Goal: Task Accomplishment & Management: Complete application form

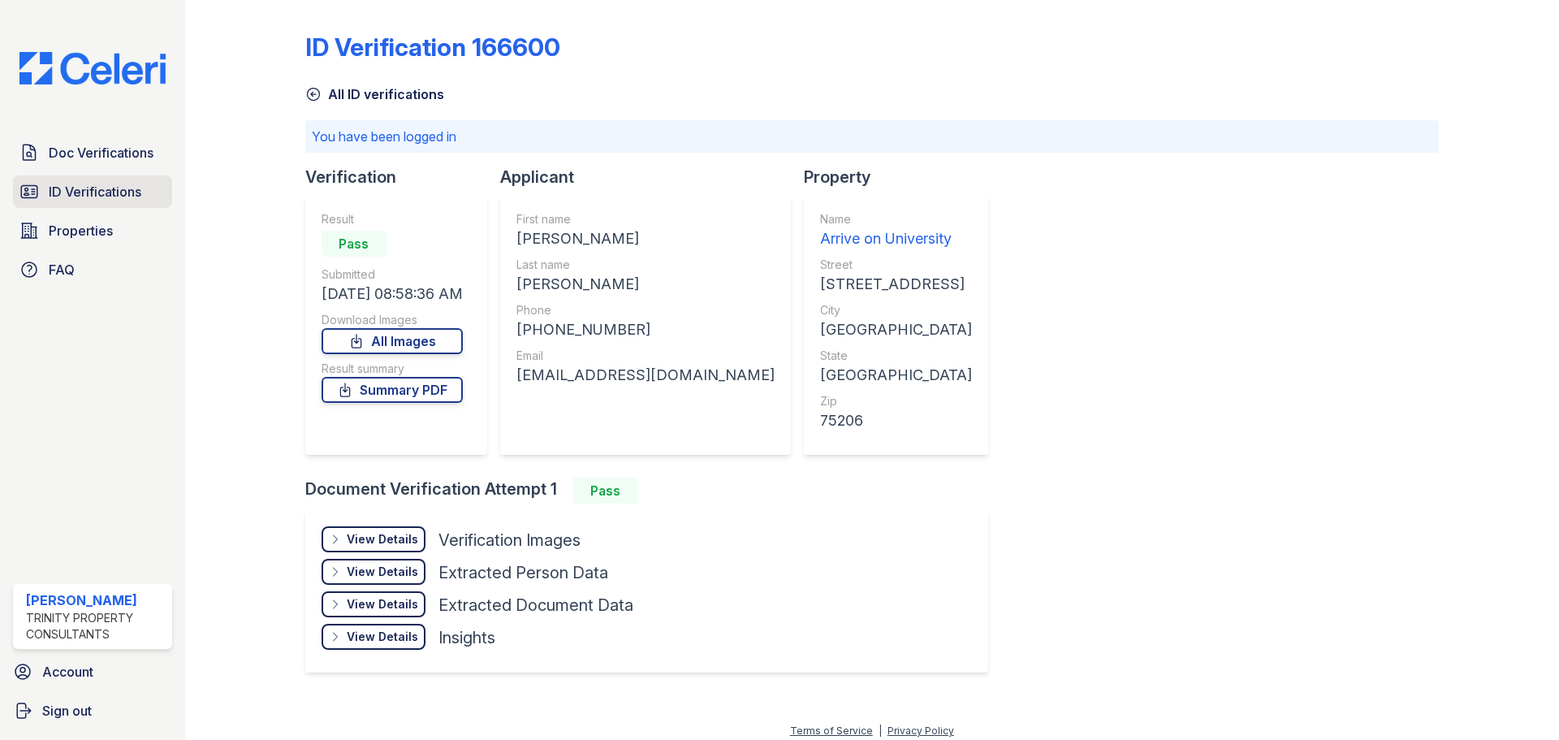
click at [102, 207] on link "ID Verifications" at bounding box center [92, 191] width 159 height 32
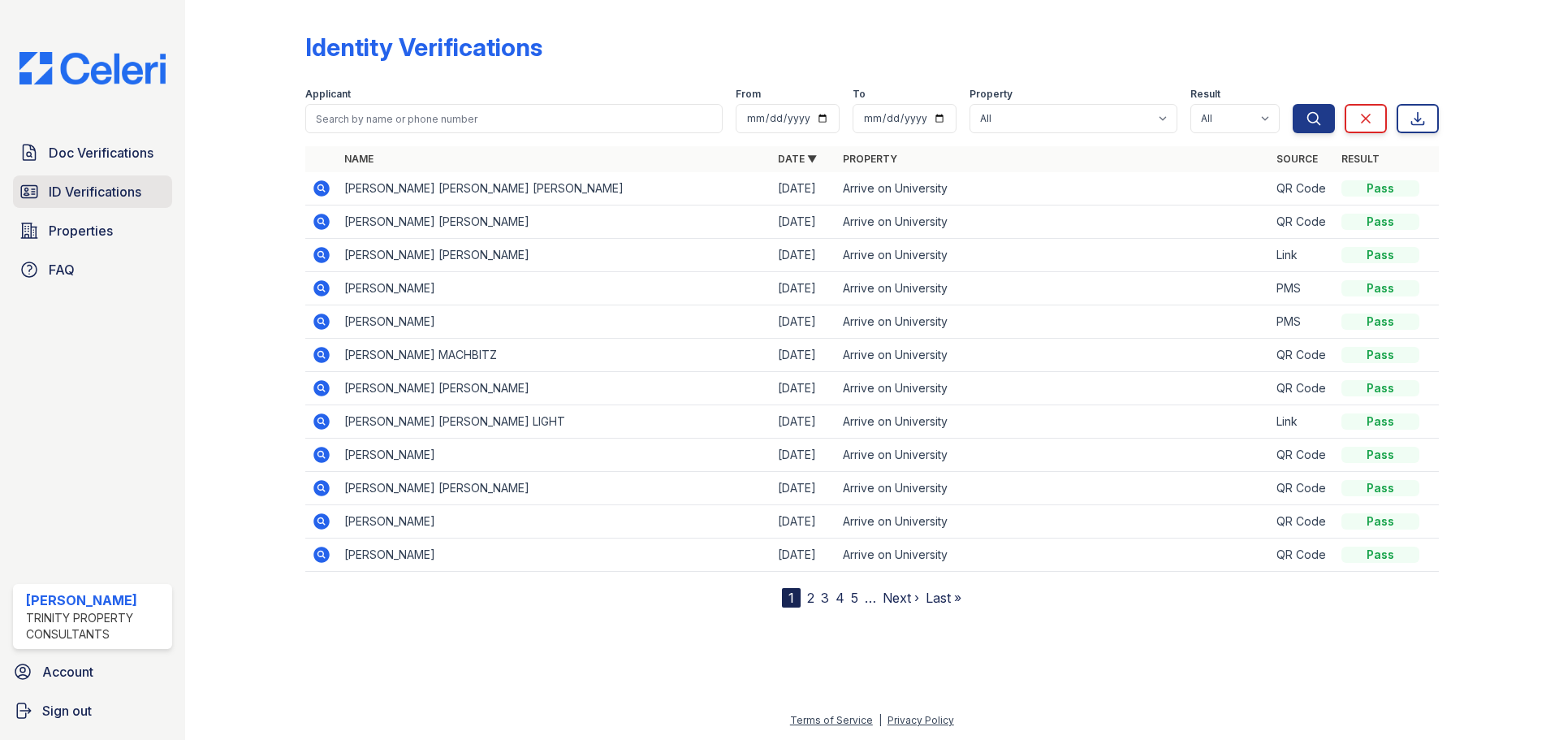
click at [105, 188] on span "ID Verifications" at bounding box center [95, 191] width 93 height 19
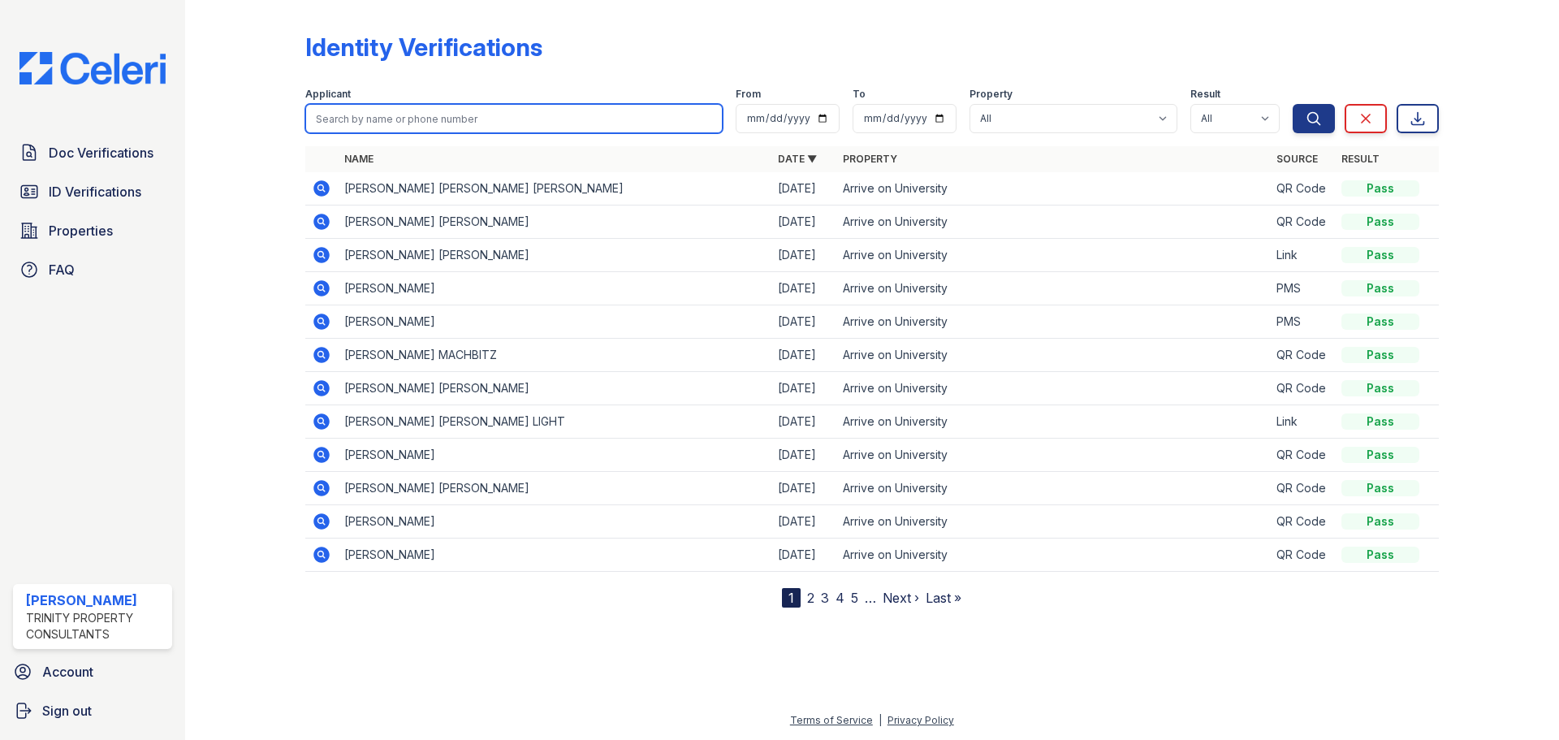
click at [436, 119] on input "search" at bounding box center [513, 118] width 417 height 29
type input "trina"
click at [1293, 104] on button "Search" at bounding box center [1314, 118] width 42 height 29
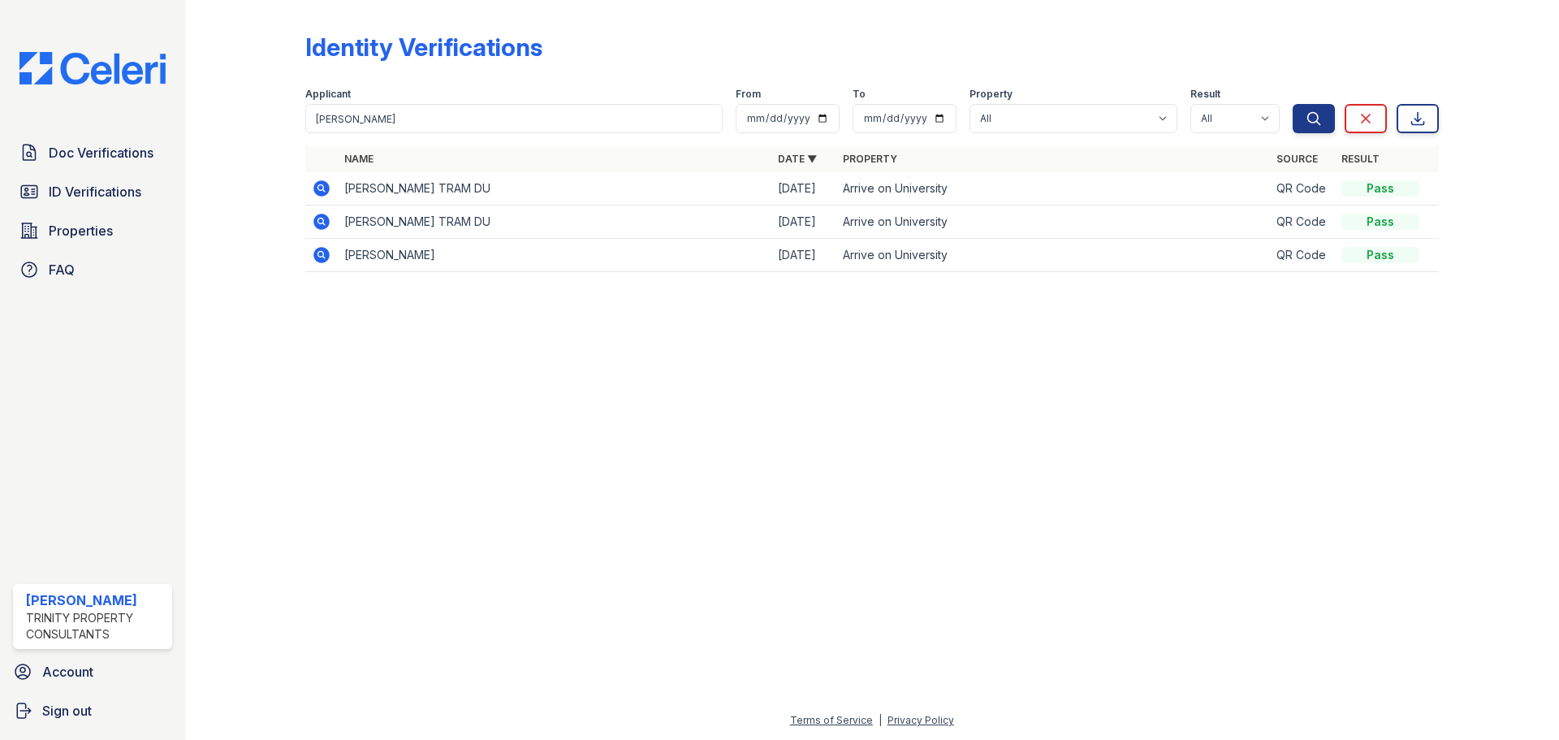
click at [324, 190] on icon at bounding box center [321, 188] width 16 height 16
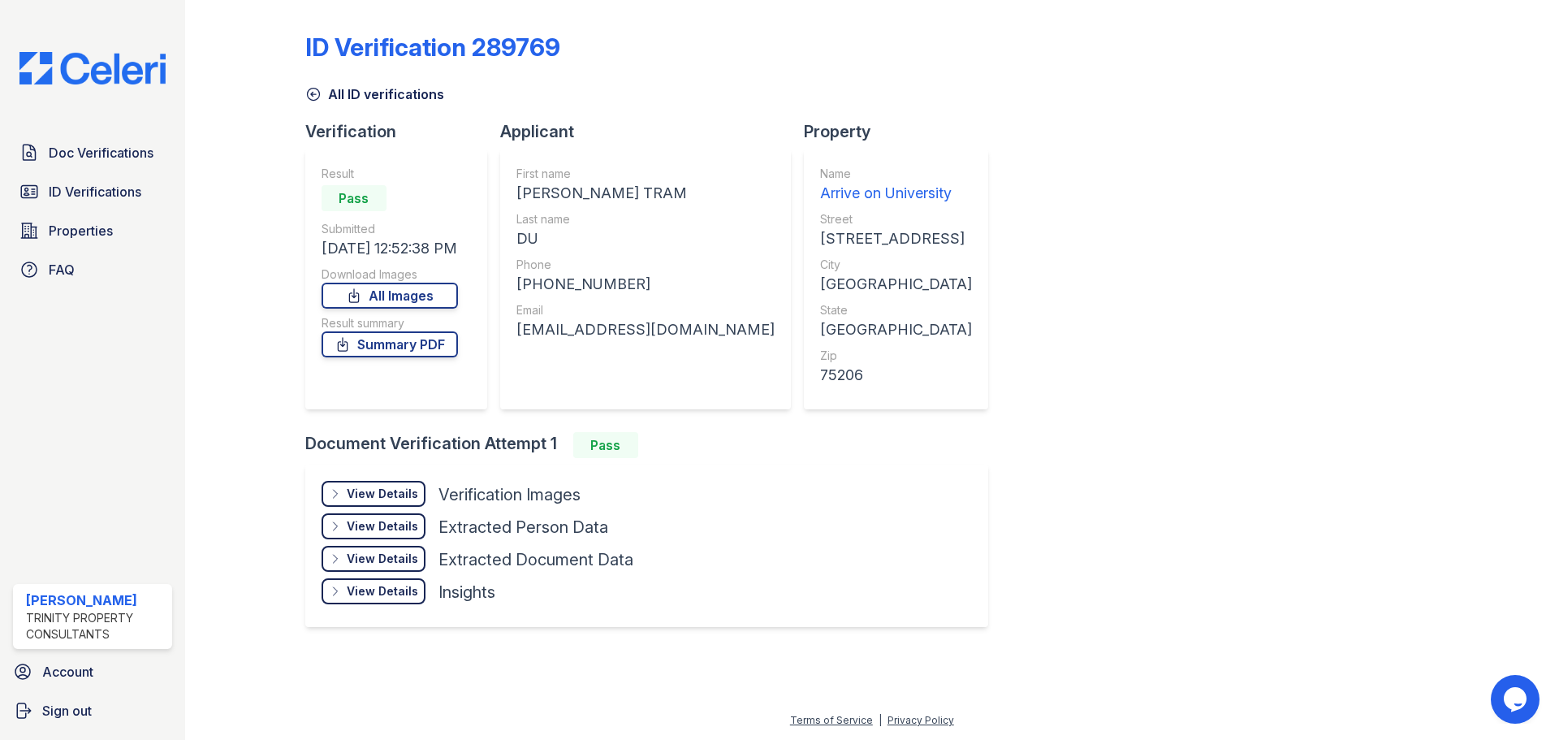
click at [388, 471] on div "View Details Details Hide Details Details Verification Images Document Front Op…" at bounding box center [646, 545] width 683 height 162
click at [378, 490] on div "View Details" at bounding box center [382, 494] width 71 height 16
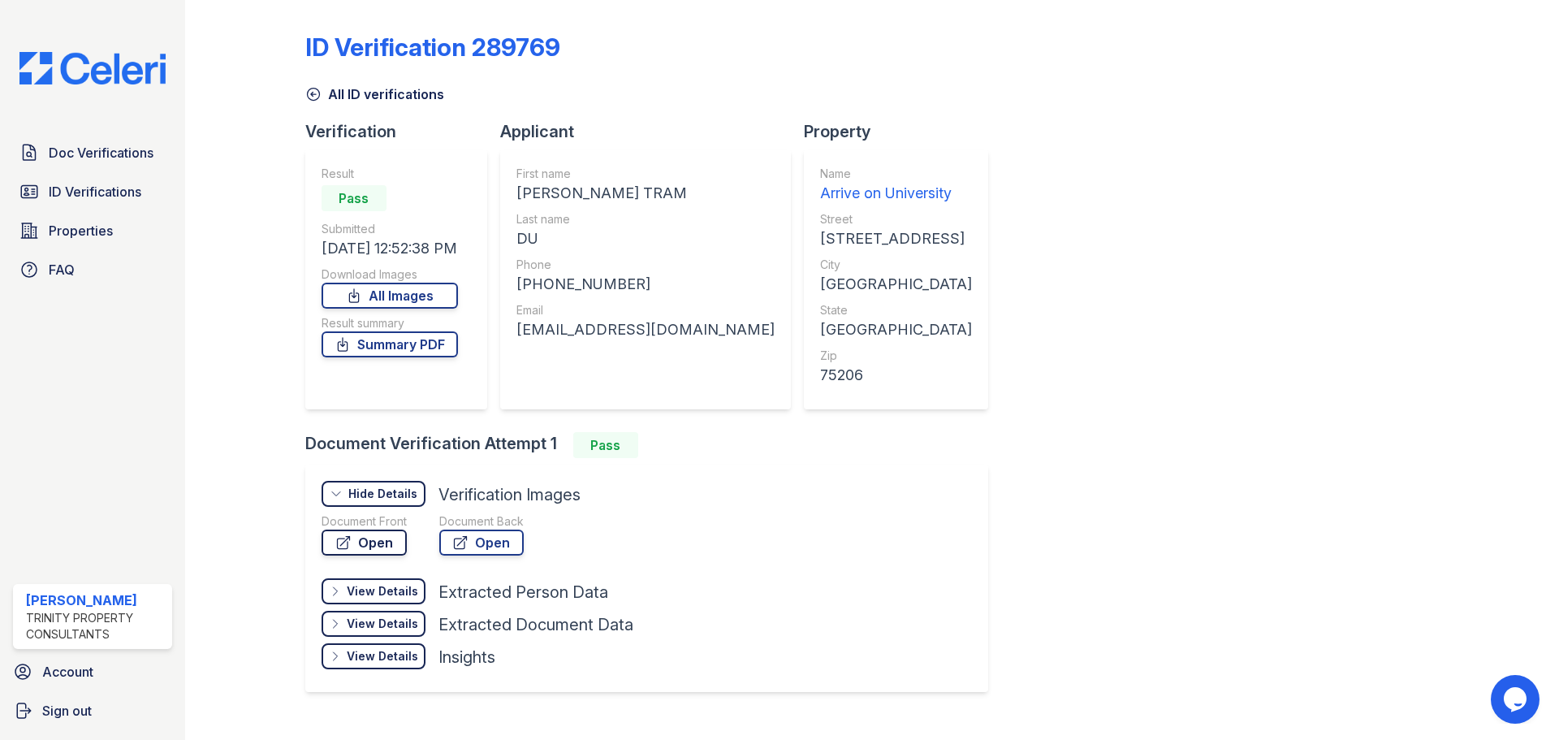
click at [378, 542] on link "Open" at bounding box center [364, 542] width 85 height 26
click at [120, 189] on span "ID Verifications" at bounding box center [95, 191] width 93 height 19
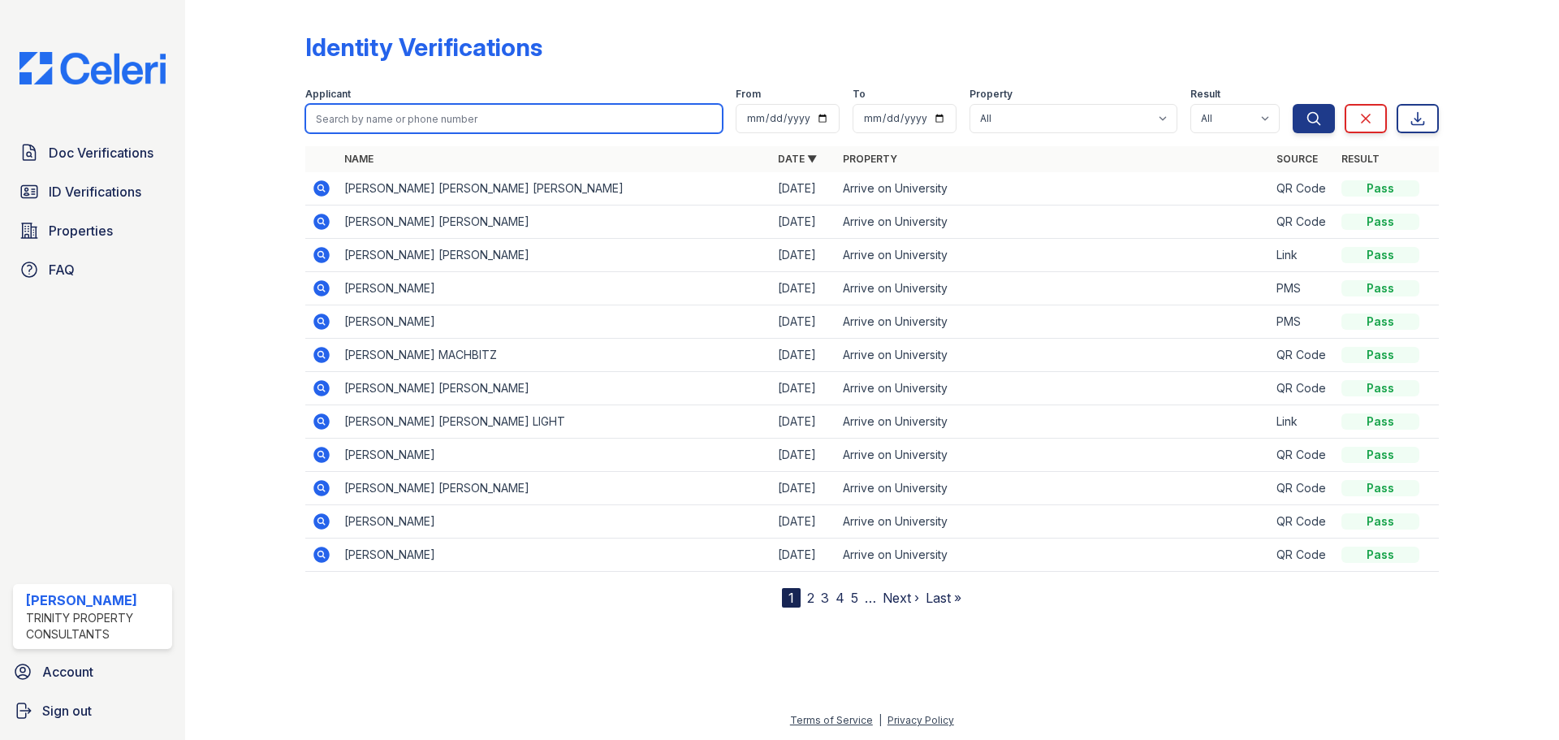
click at [562, 119] on input "search" at bounding box center [513, 118] width 417 height 29
type input "angie"
click at [1293, 104] on button "Search" at bounding box center [1314, 118] width 42 height 29
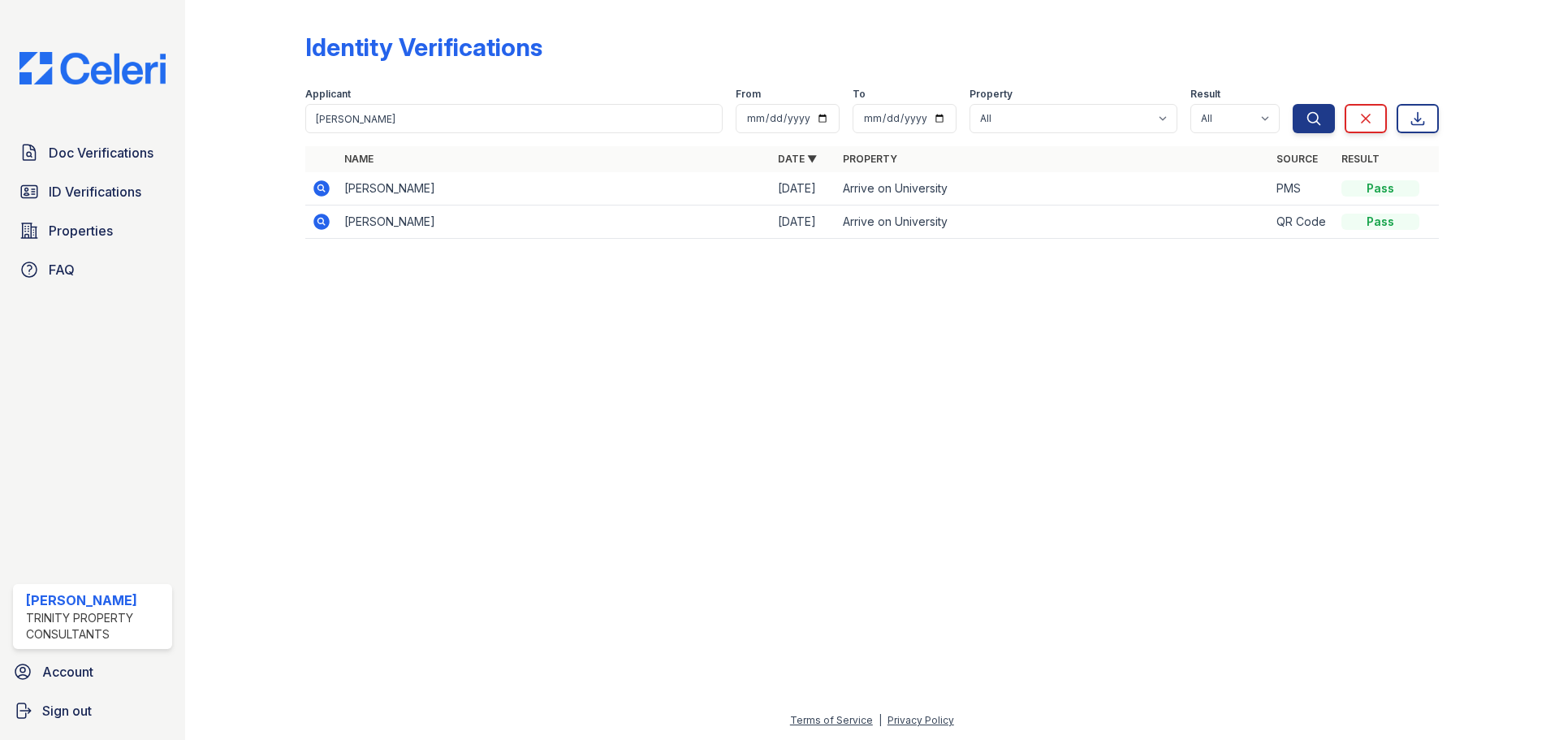
click at [319, 217] on icon at bounding box center [321, 222] width 16 height 16
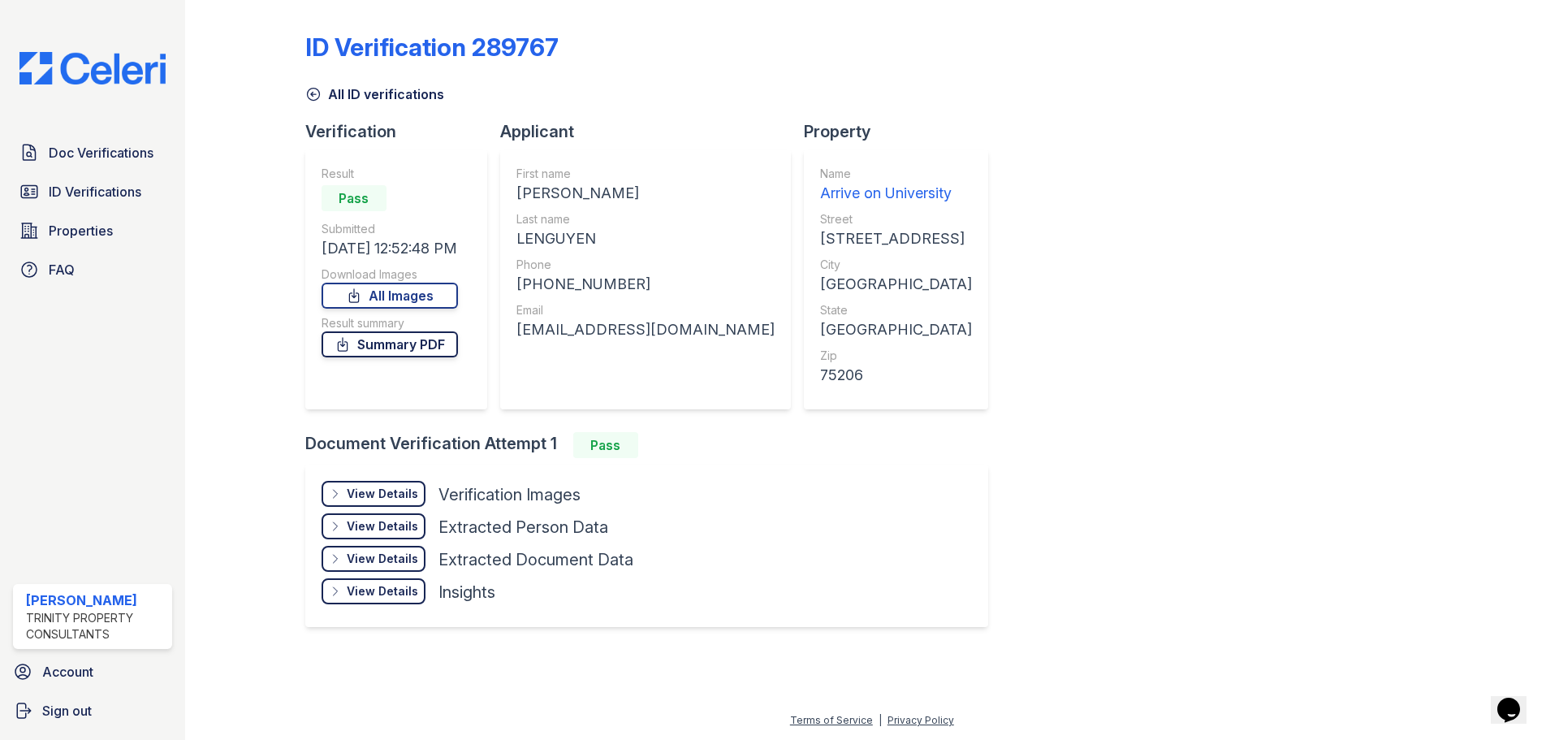
click at [421, 341] on link "Summary PDF" at bounding box center [390, 344] width 136 height 26
click at [372, 494] on div "View Details" at bounding box center [382, 494] width 71 height 16
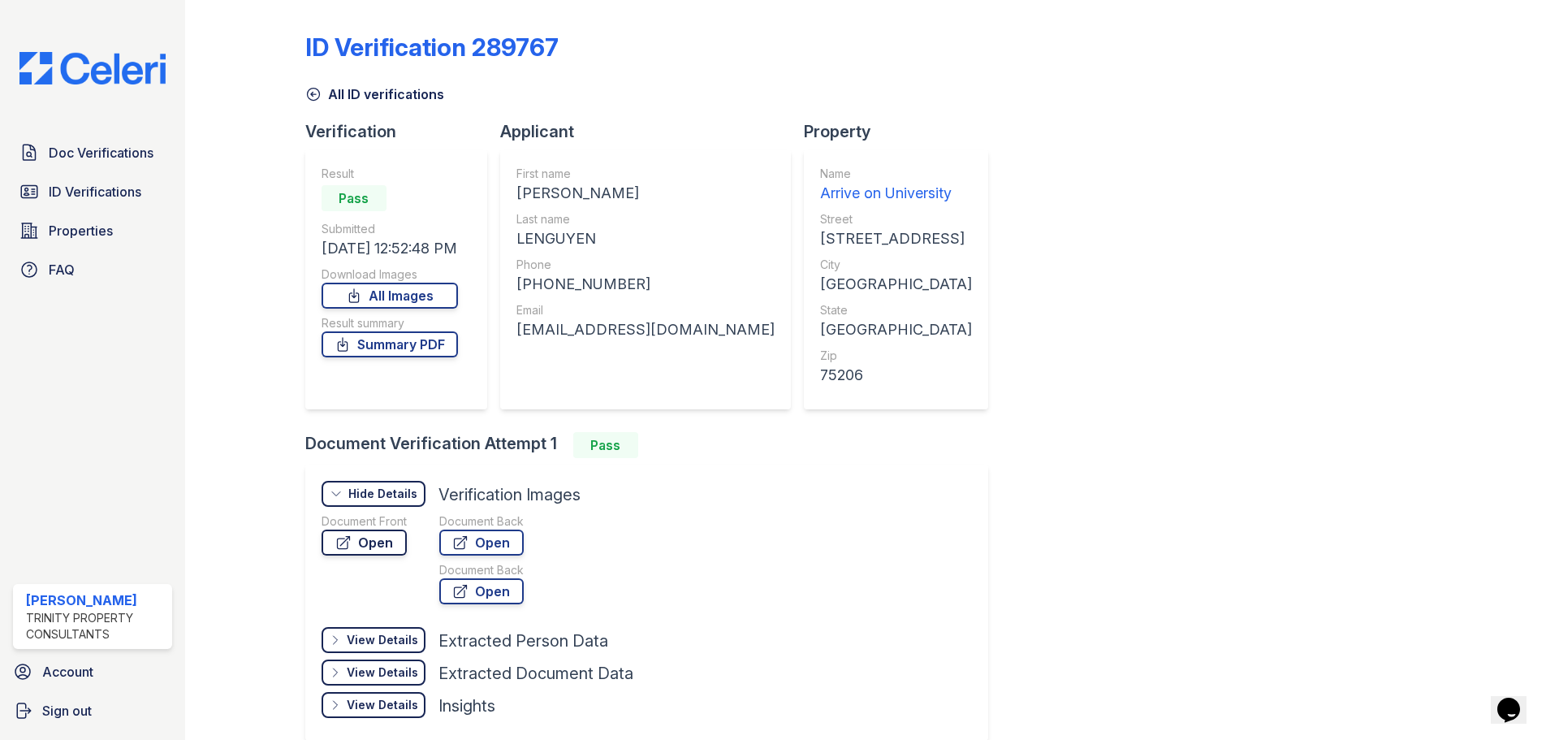
click at [397, 546] on link "Open" at bounding box center [364, 542] width 85 height 26
click at [135, 188] on span "ID Verifications" at bounding box center [95, 191] width 93 height 19
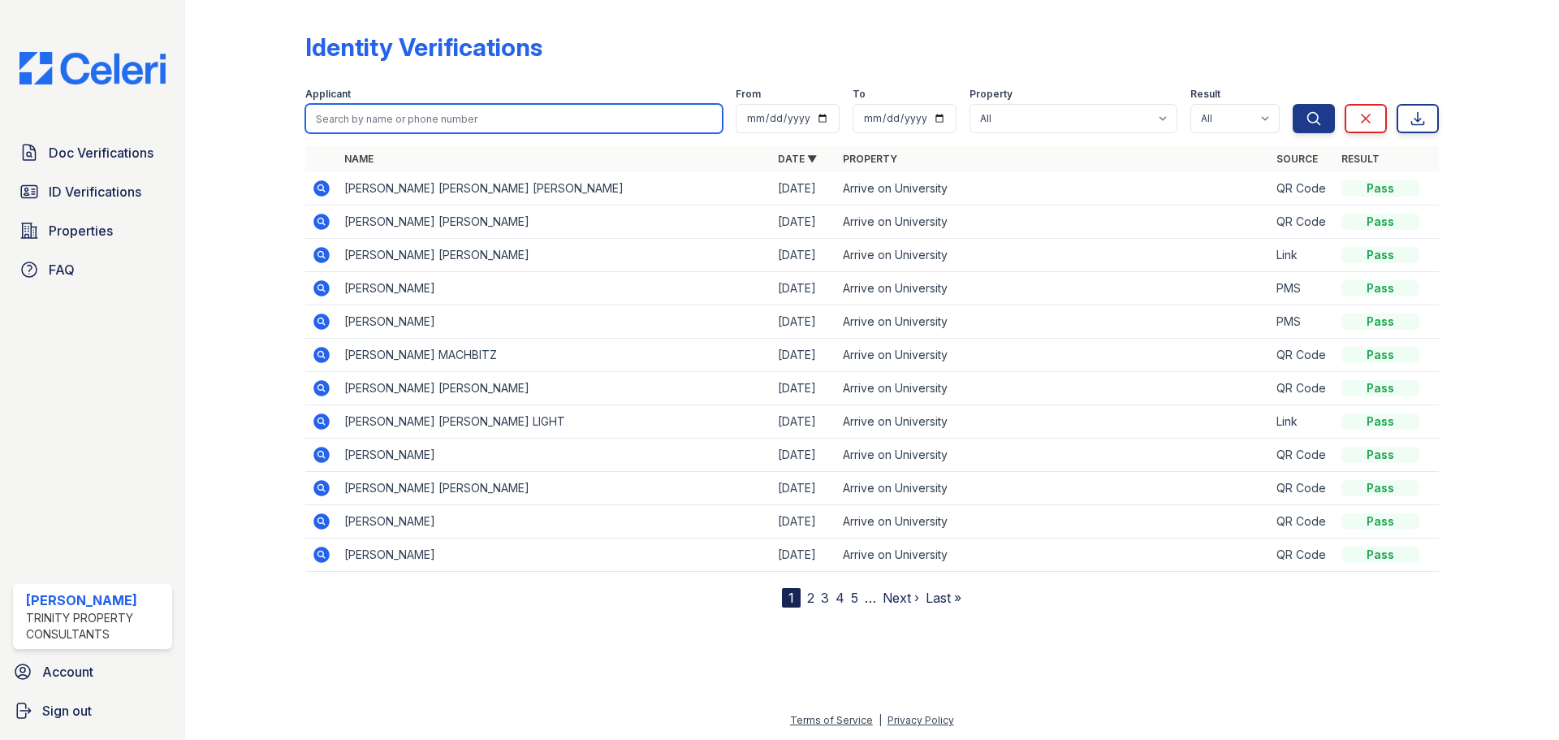
click at [487, 129] on input "search" at bounding box center [513, 118] width 417 height 29
type input "samuel"
click at [1293, 104] on button "Search" at bounding box center [1314, 118] width 42 height 29
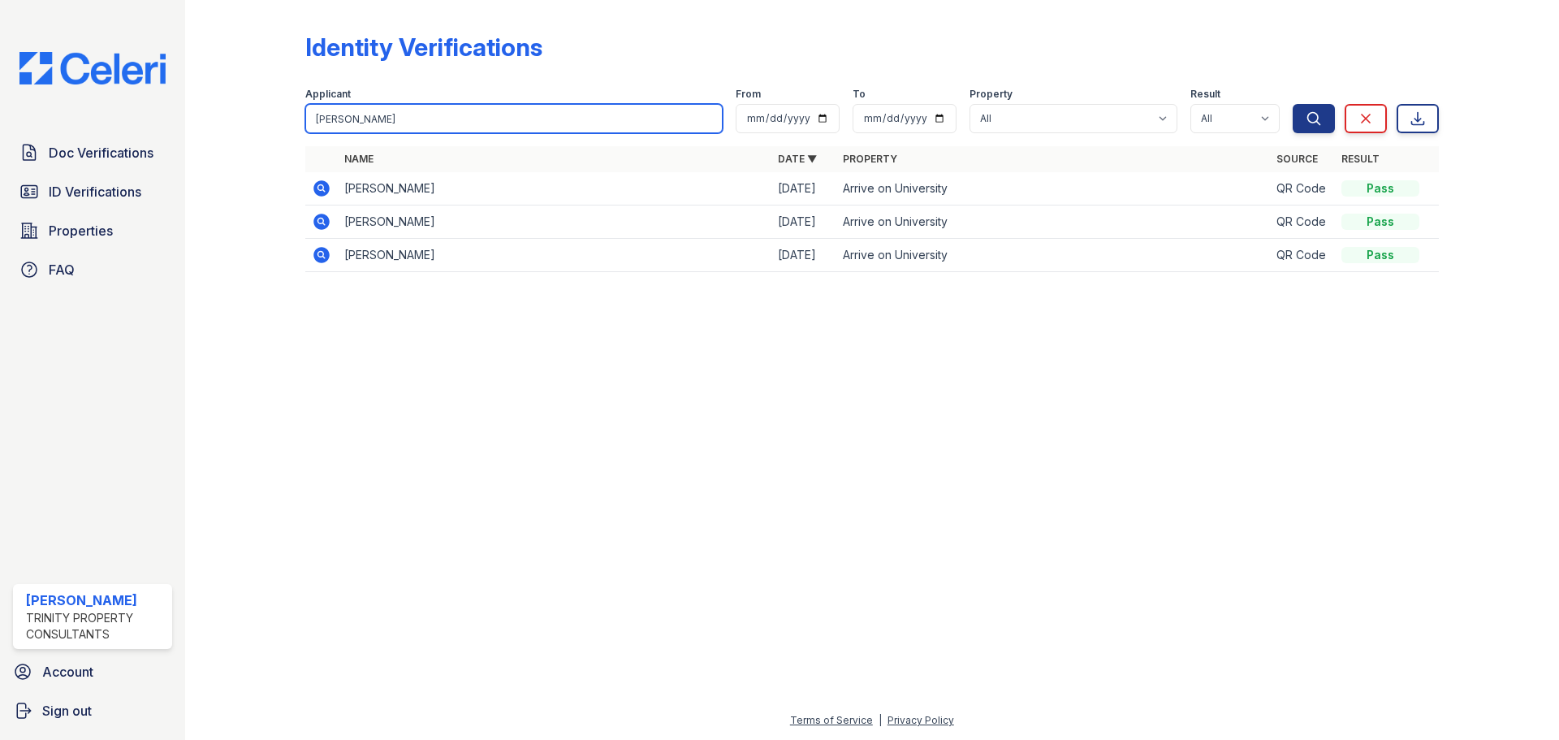
click at [425, 127] on input "samuel" at bounding box center [513, 118] width 417 height 29
click at [452, 367] on div at bounding box center [872, 512] width 1322 height 396
click at [473, 114] on input "samuel" at bounding box center [513, 118] width 417 height 29
drag, startPoint x: 467, startPoint y: 121, endPoint x: 272, endPoint y: 101, distance: 195.8
click at [272, 101] on div "Identity Verifications Filter Applicant samuel From To Property All Arrive on U…" at bounding box center [872, 157] width 1322 height 314
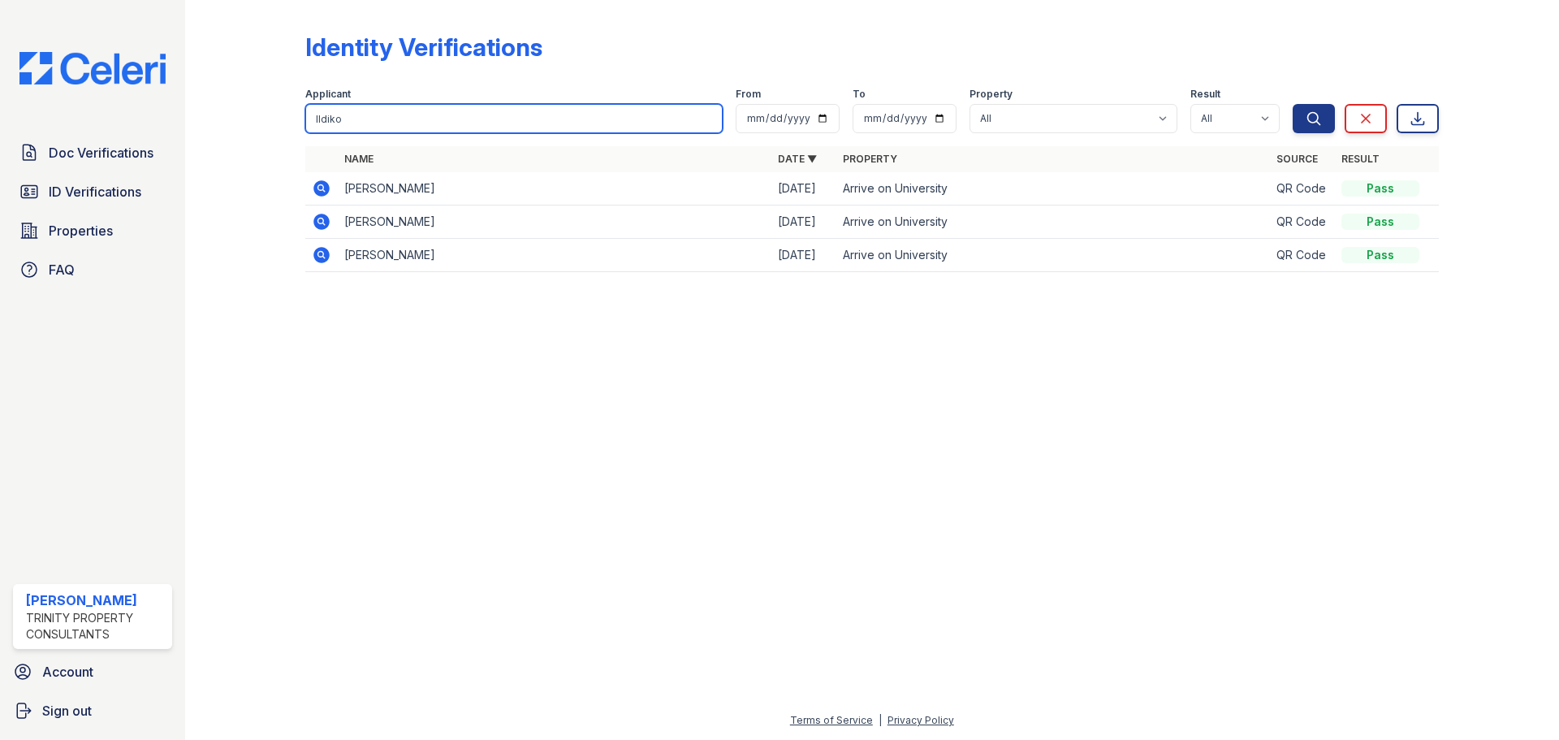
type input "lldiko"
click at [1293, 104] on button "Search" at bounding box center [1314, 118] width 42 height 29
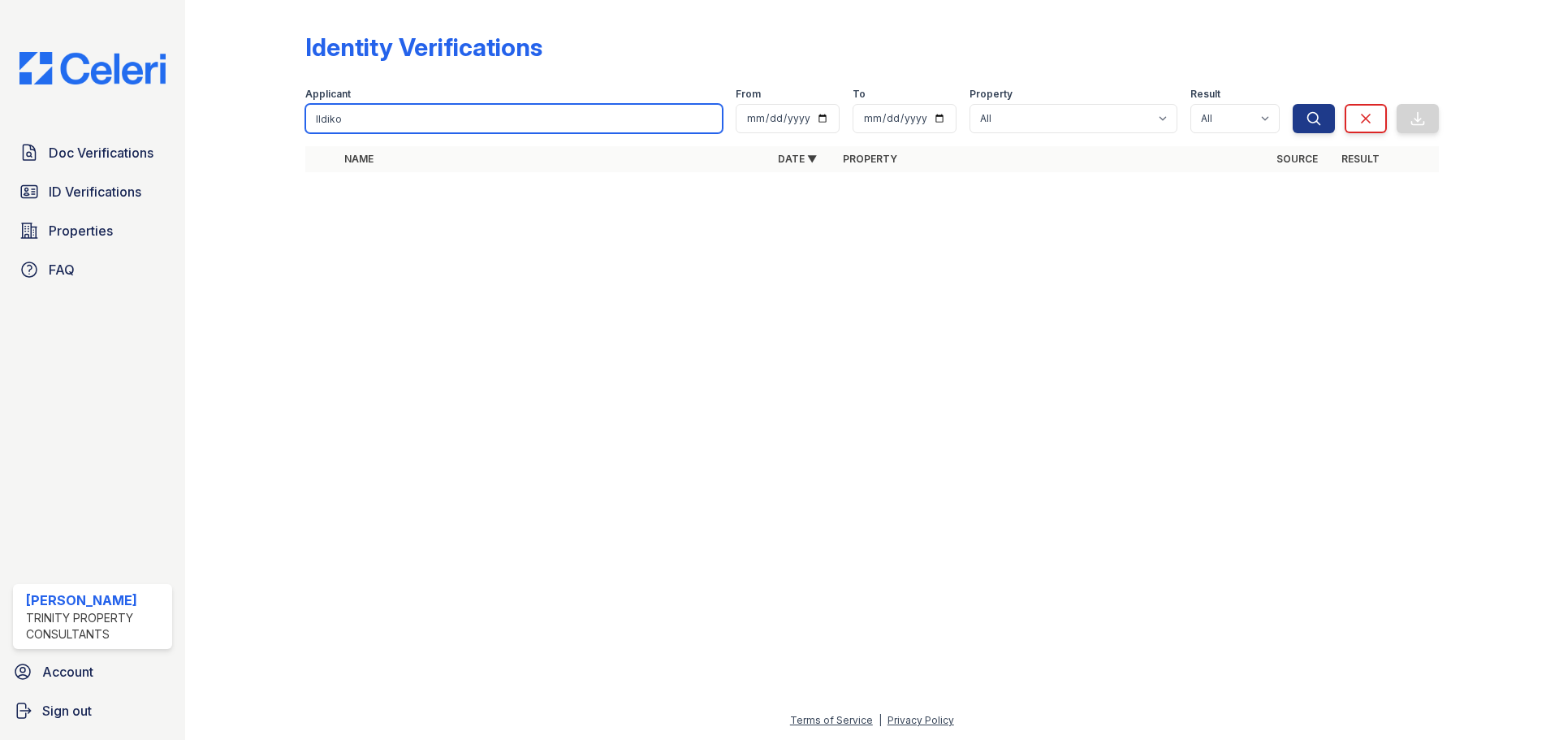
drag, startPoint x: 460, startPoint y: 125, endPoint x: 227, endPoint y: 106, distance: 233.8
click at [227, 106] on div "Identity Verifications Filter Applicant lldiko From To Property All Arrive on U…" at bounding box center [872, 107] width 1322 height 214
click at [386, 117] on input "search" at bounding box center [513, 118] width 417 height 29
type input "lldiko"
click at [1293, 104] on button "Search" at bounding box center [1314, 118] width 42 height 29
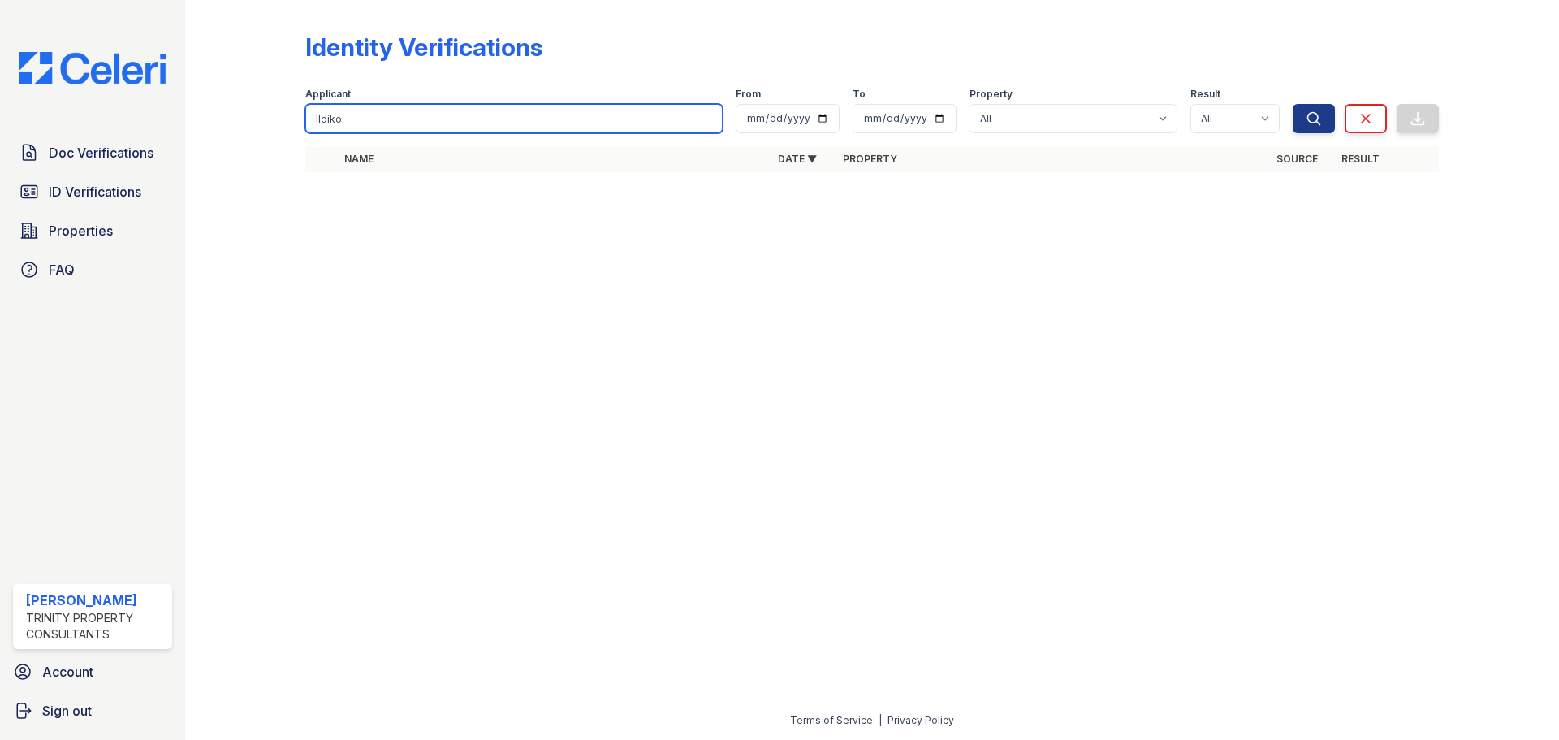
drag, startPoint x: 386, startPoint y: 117, endPoint x: 238, endPoint y: 114, distance: 147.8
click at [240, 114] on div "Identity Verifications Filter Applicant lldiko From To Property All Arrive on U…" at bounding box center [872, 107] width 1322 height 214
type input "lingvay"
click at [1293, 104] on button "Search" at bounding box center [1314, 118] width 42 height 29
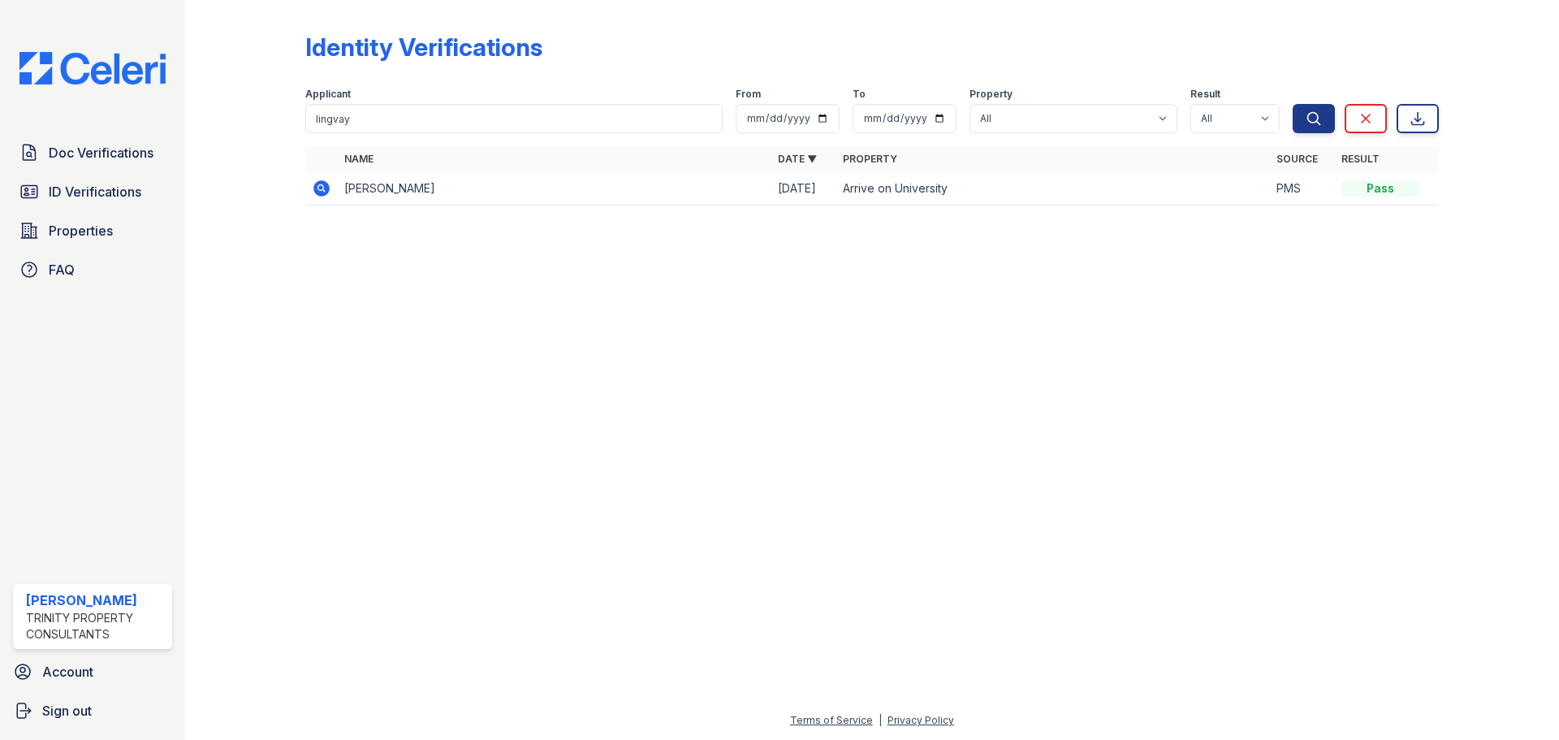
click at [326, 189] on icon at bounding box center [321, 188] width 16 height 16
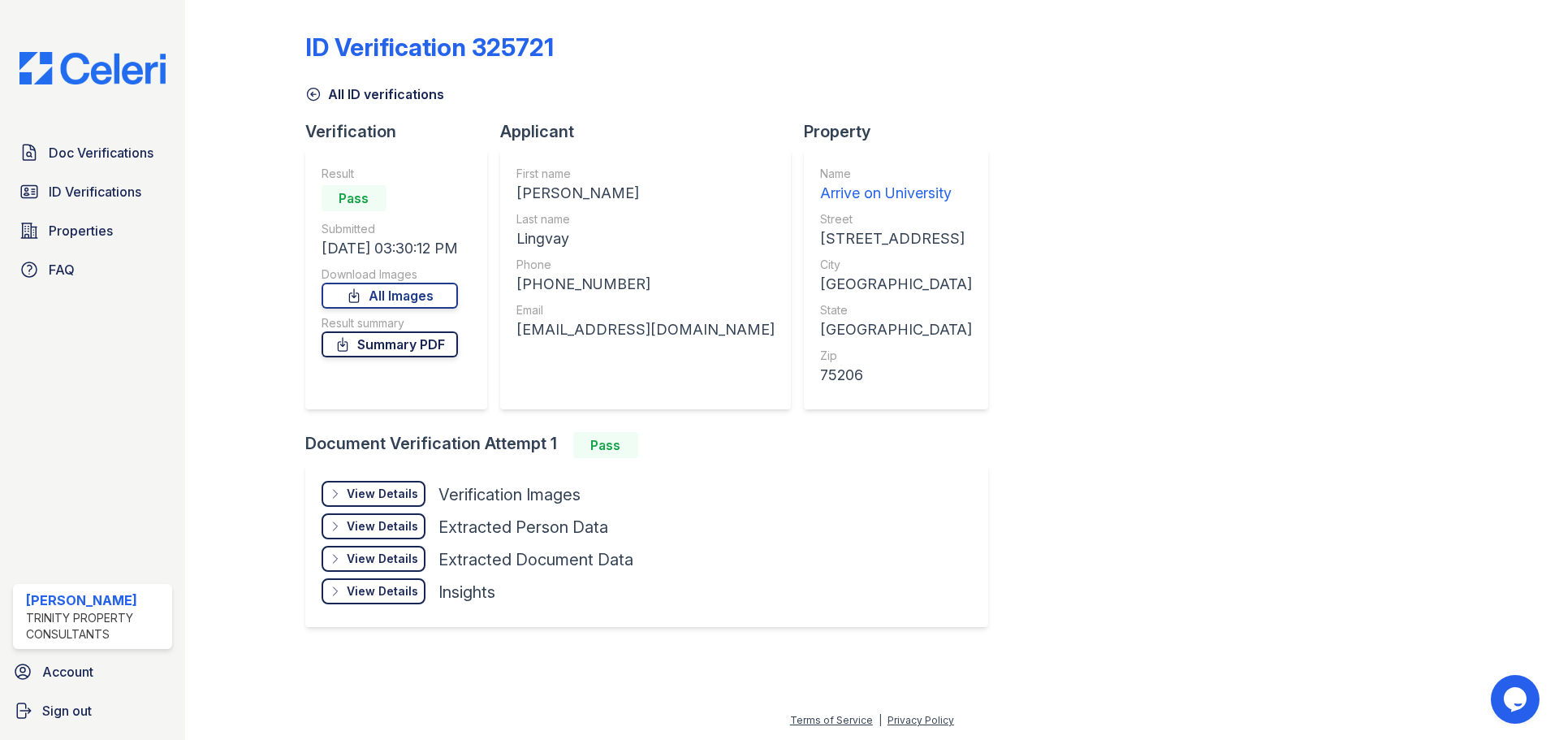
click at [417, 349] on link "Summary PDF" at bounding box center [390, 344] width 136 height 26
click at [375, 497] on div "View Details" at bounding box center [382, 494] width 71 height 16
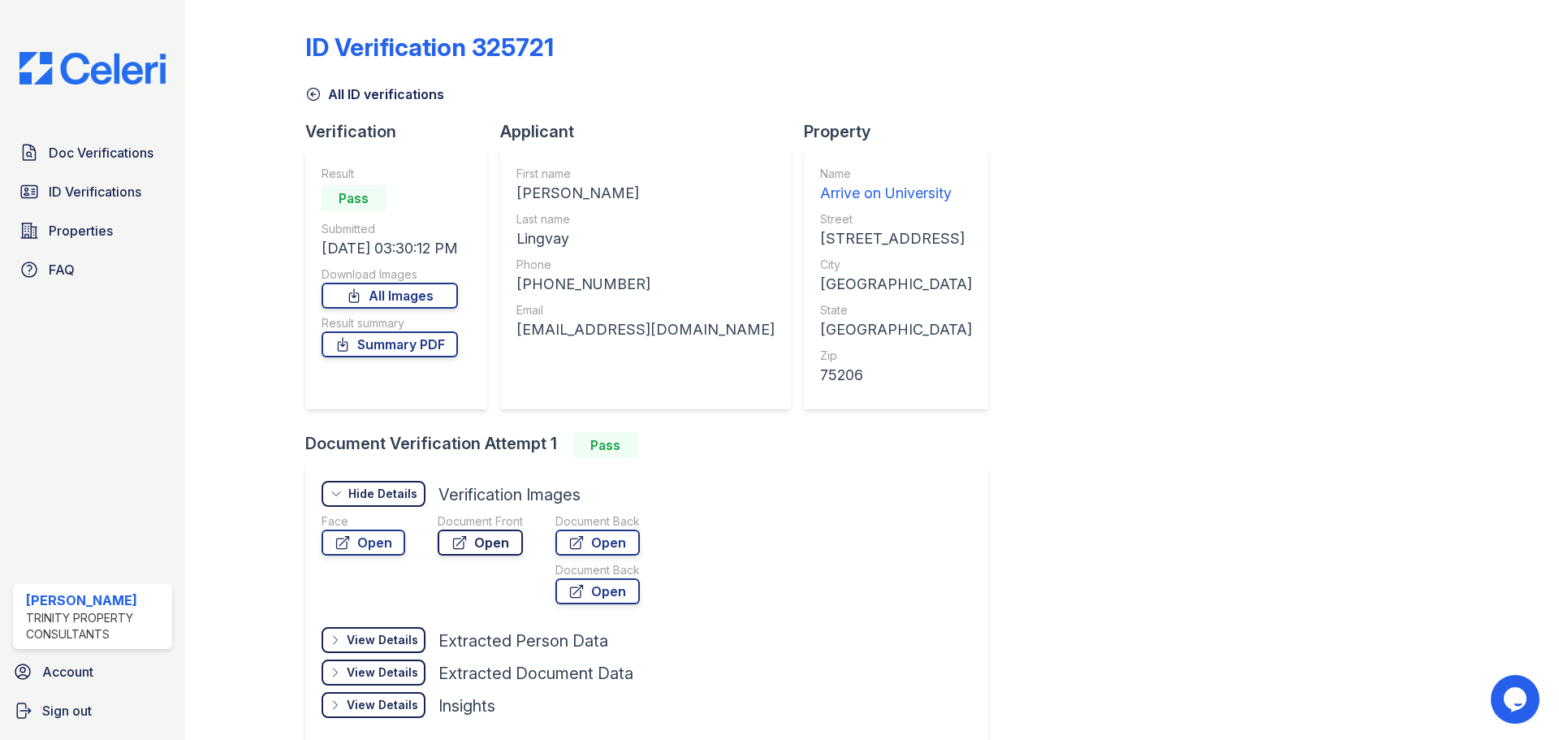
drag, startPoint x: 477, startPoint y: 537, endPoint x: 461, endPoint y: 542, distance: 16.7
click at [461, 542] on icon at bounding box center [459, 542] width 16 height 16
click at [135, 153] on span "Doc Verifications" at bounding box center [101, 152] width 105 height 19
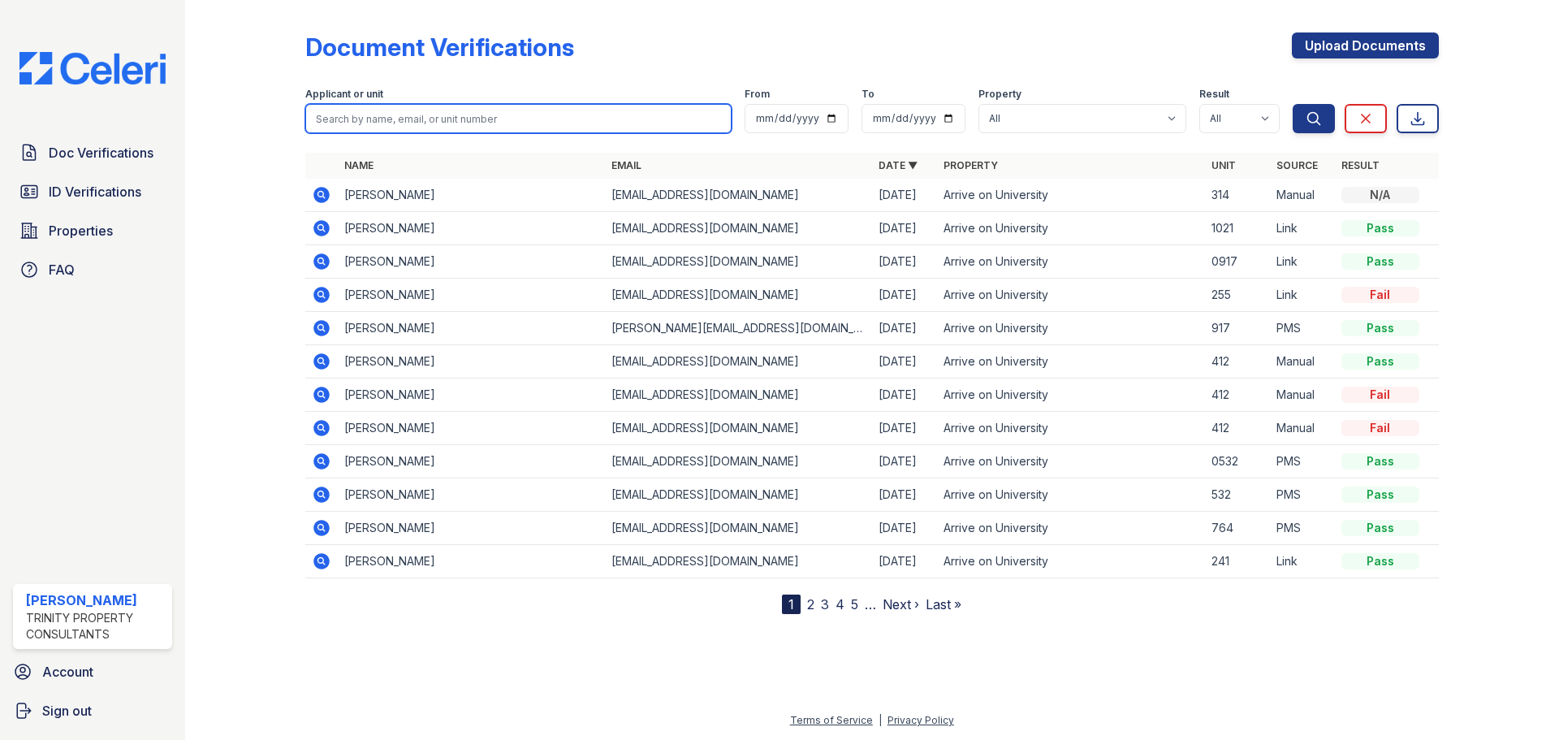
click at [541, 107] on input "search" at bounding box center [518, 118] width 426 height 29
type input "lingvay"
click at [1293, 104] on button "Search" at bounding box center [1314, 118] width 42 height 29
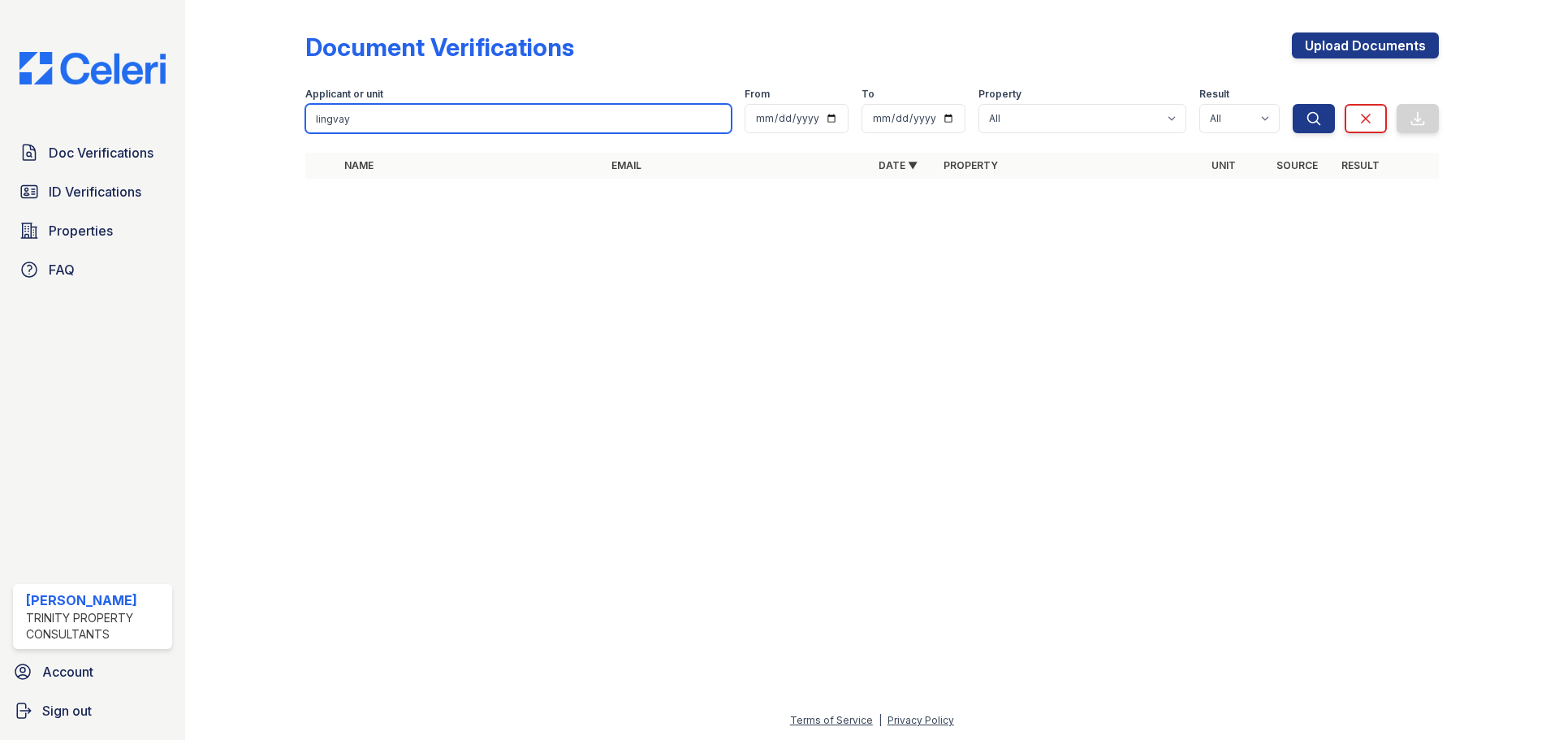
drag, startPoint x: 458, startPoint y: 123, endPoint x: 177, endPoint y: 101, distance: 281.7
click at [179, 102] on div "Doc Verifications ID Verifications Properties FAQ [PERSON_NAME] Trinity Propert…" at bounding box center [779, 370] width 1559 height 740
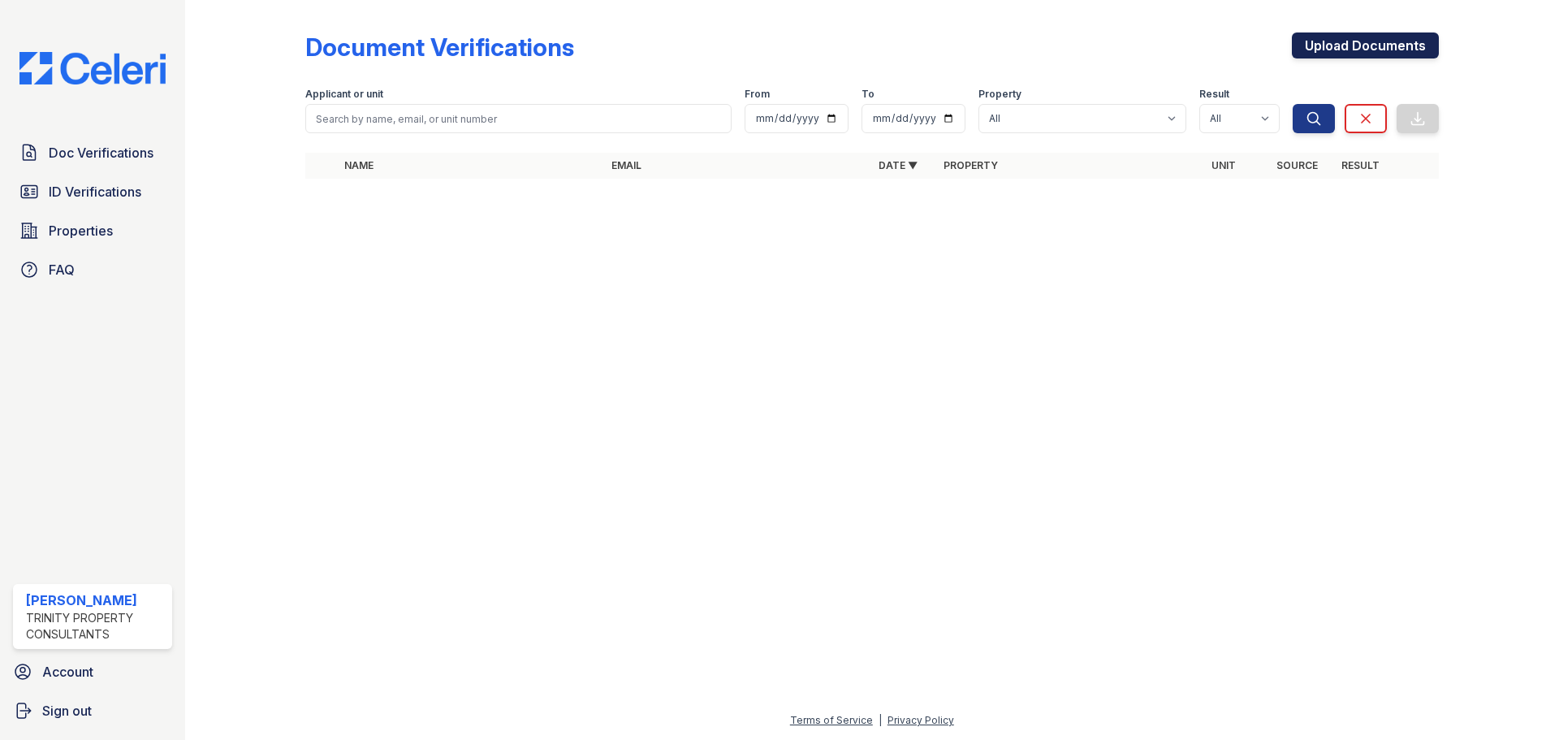
click at [1329, 40] on link "Upload Documents" at bounding box center [1365, 45] width 147 height 26
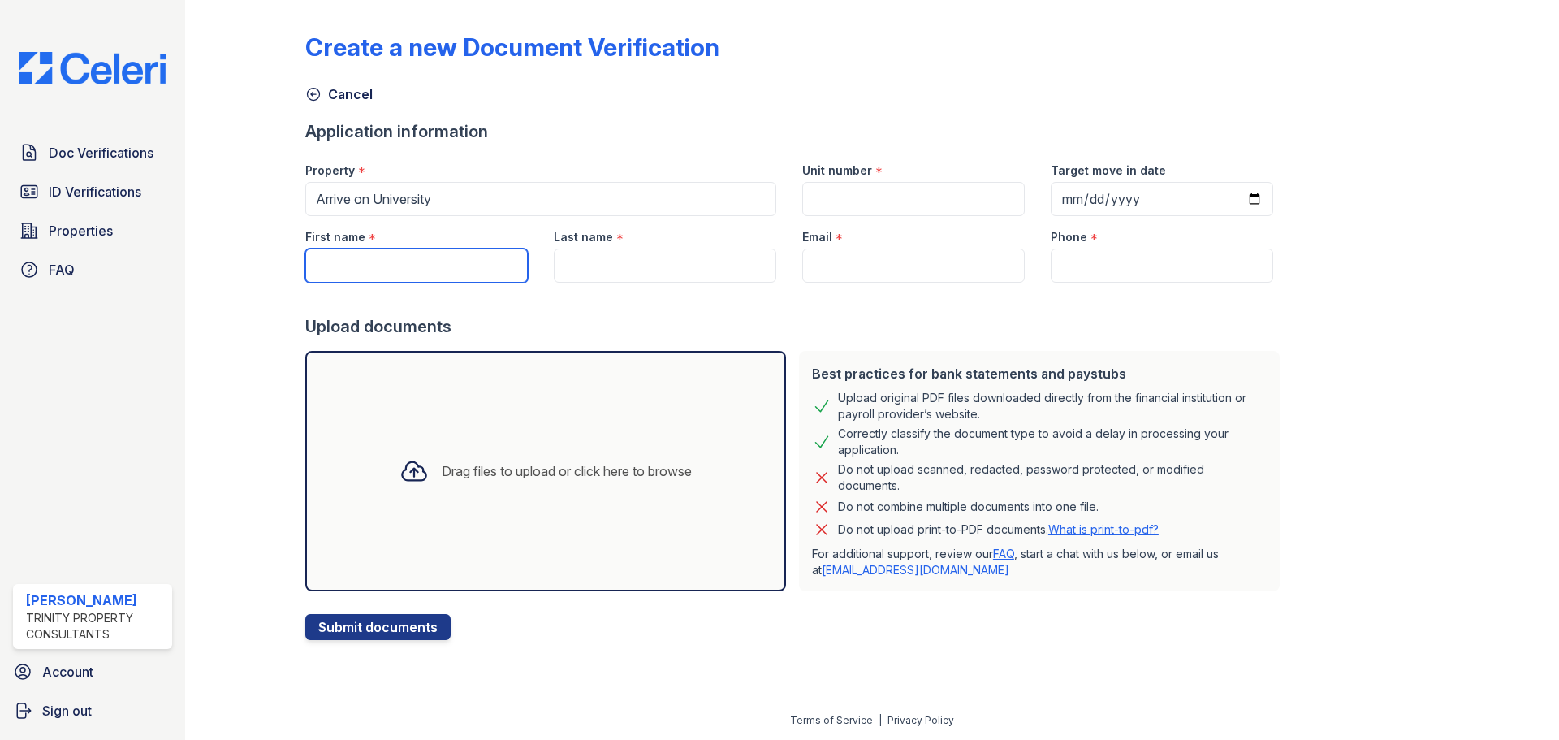
click at [375, 253] on input "First name" at bounding box center [416, 265] width 222 height 34
type input "[PERSON_NAME]"
click at [108, 150] on span "Doc Verifications" at bounding box center [101, 152] width 105 height 19
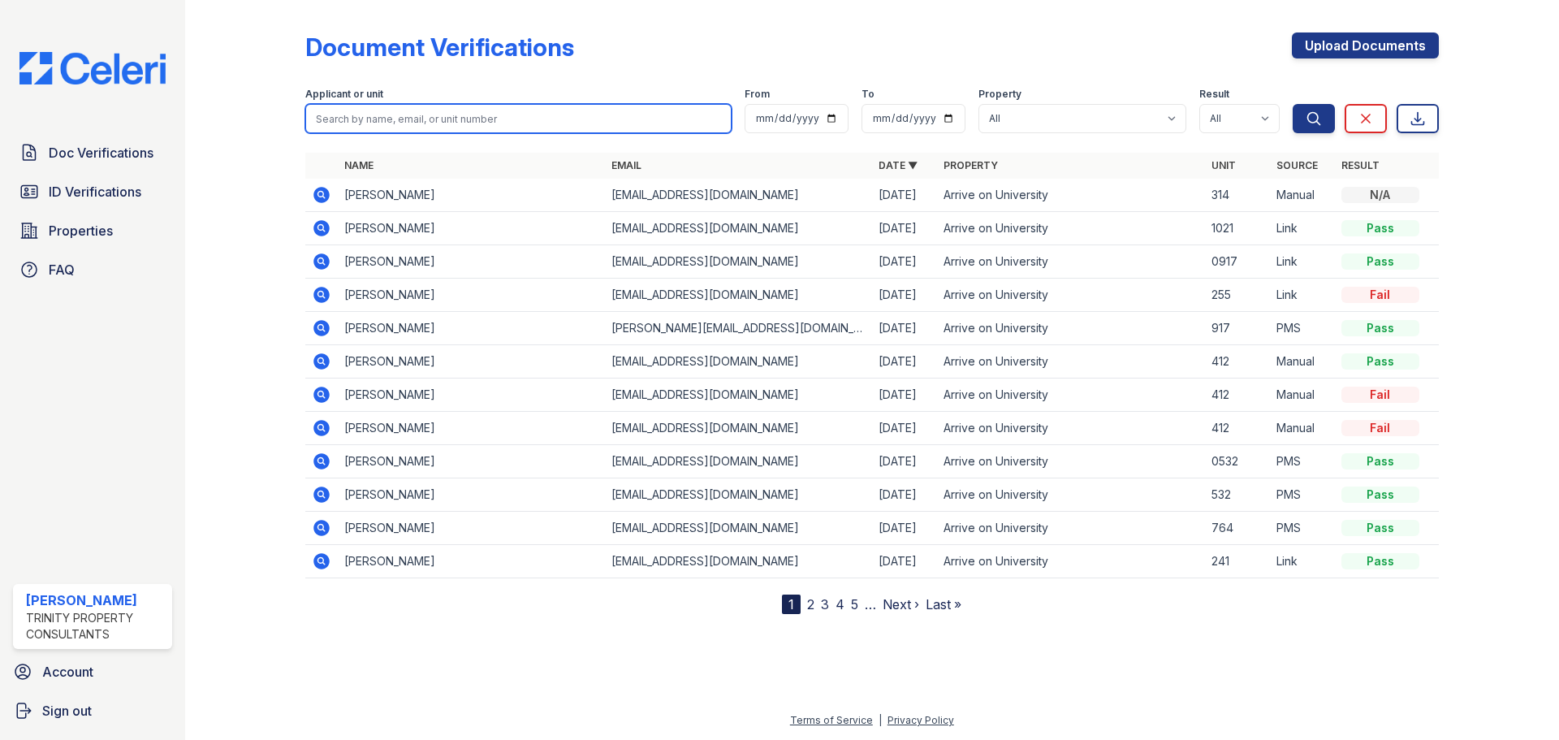
click at [417, 128] on input "search" at bounding box center [518, 118] width 426 height 29
click at [812, 606] on link "2" at bounding box center [810, 604] width 7 height 16
click at [410, 119] on input "search" at bounding box center [518, 118] width 426 height 29
type input "lingvay"
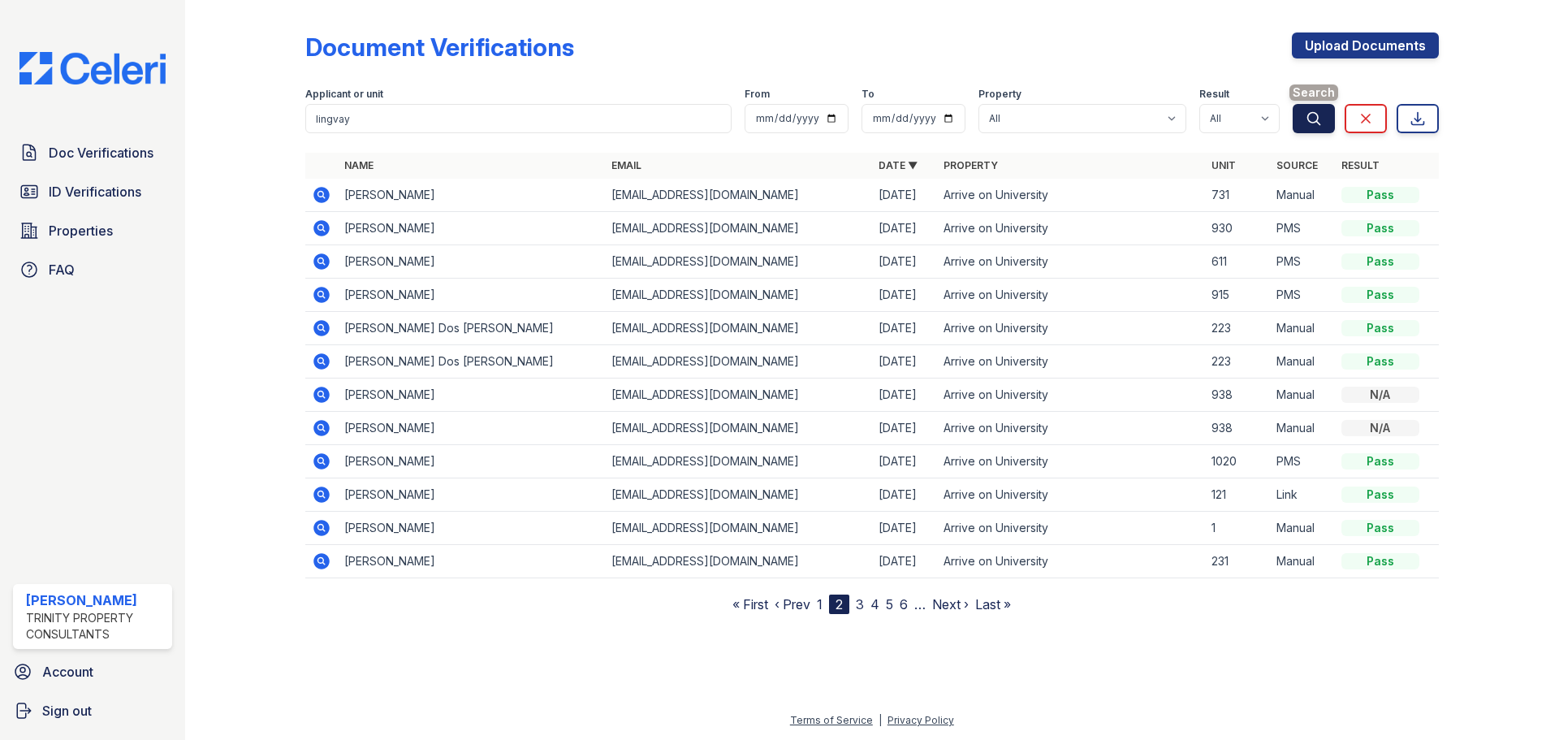
click at [1319, 112] on icon "submit" at bounding box center [1314, 118] width 16 height 16
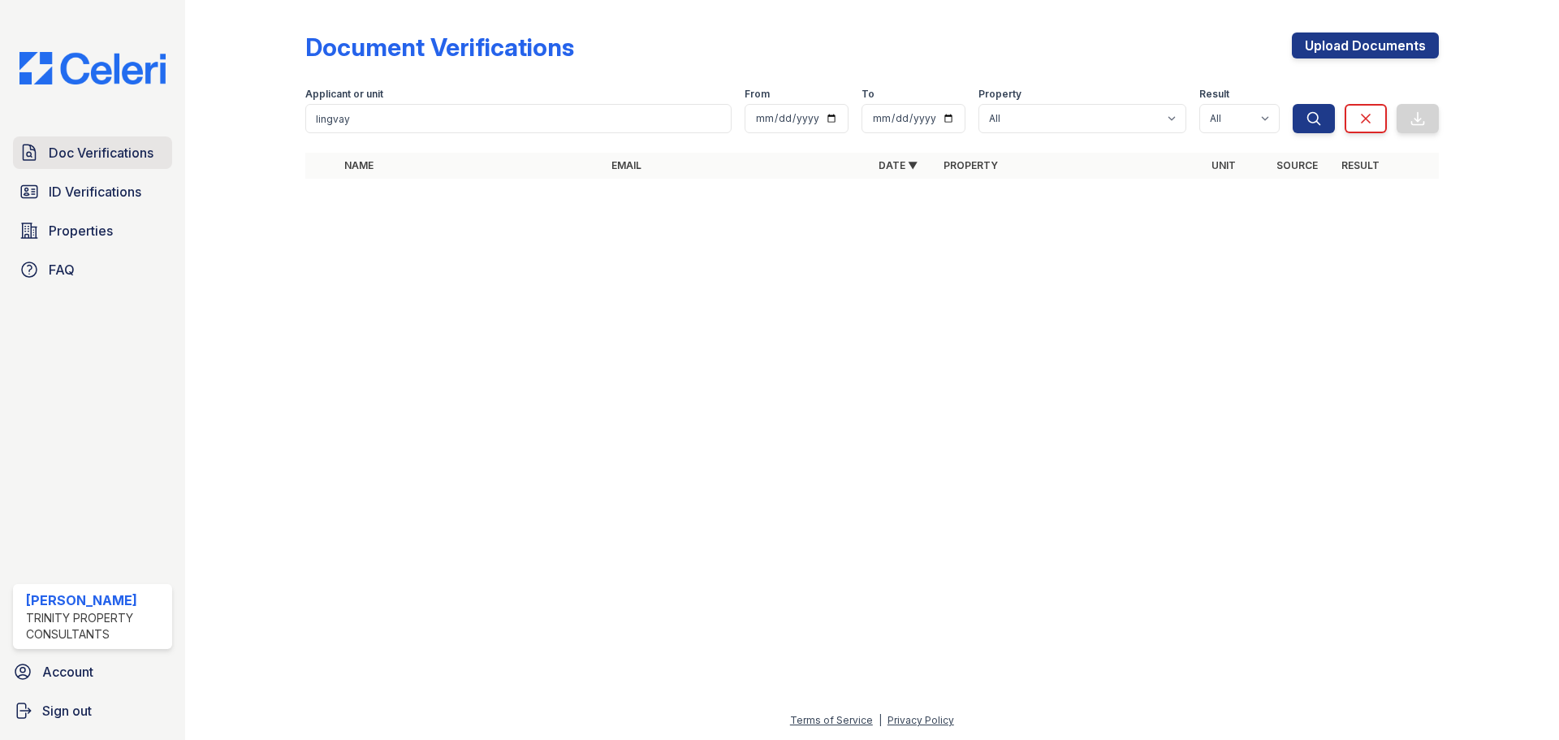
click at [110, 158] on span "Doc Verifications" at bounding box center [101, 152] width 105 height 19
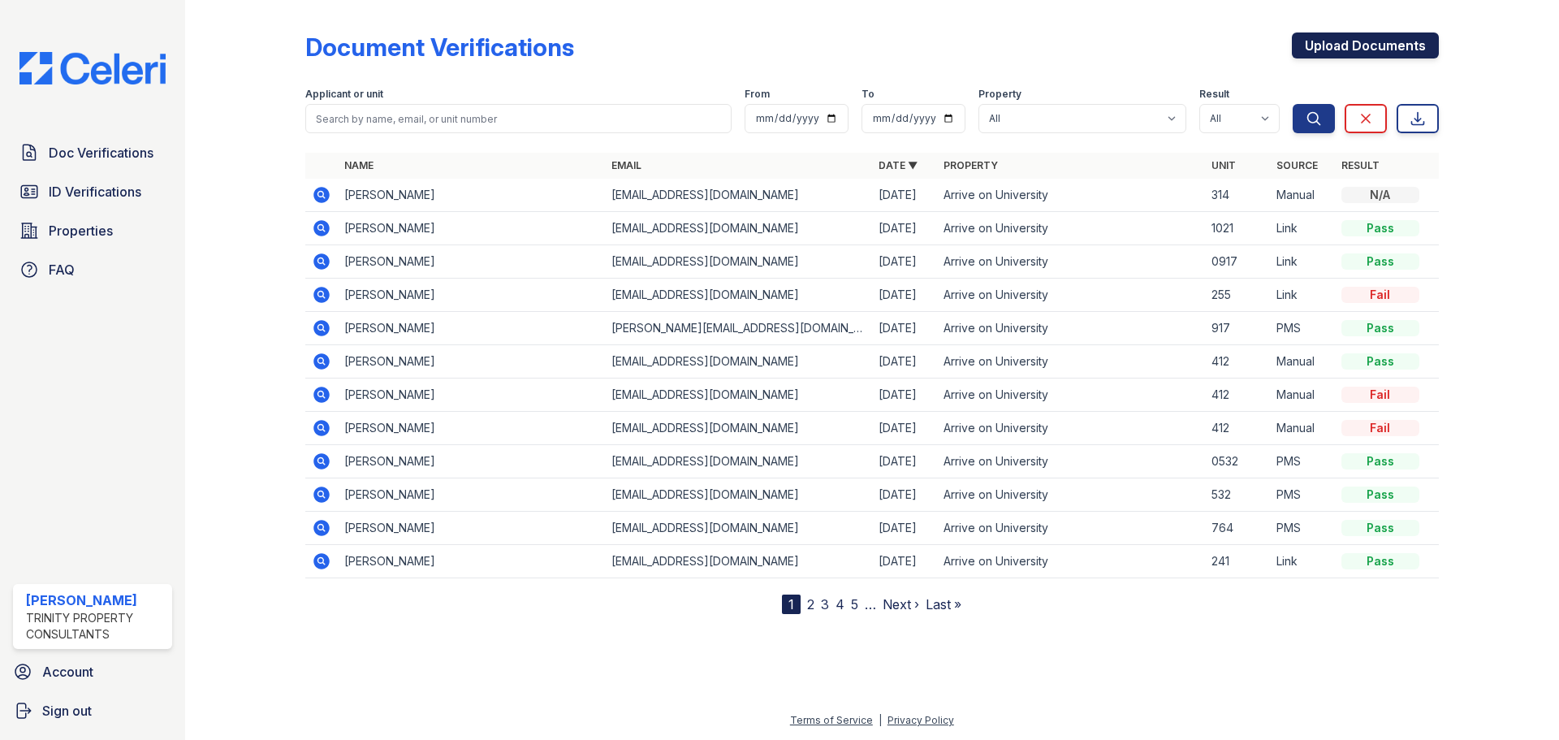
click at [1363, 41] on link "Upload Documents" at bounding box center [1365, 45] width 147 height 26
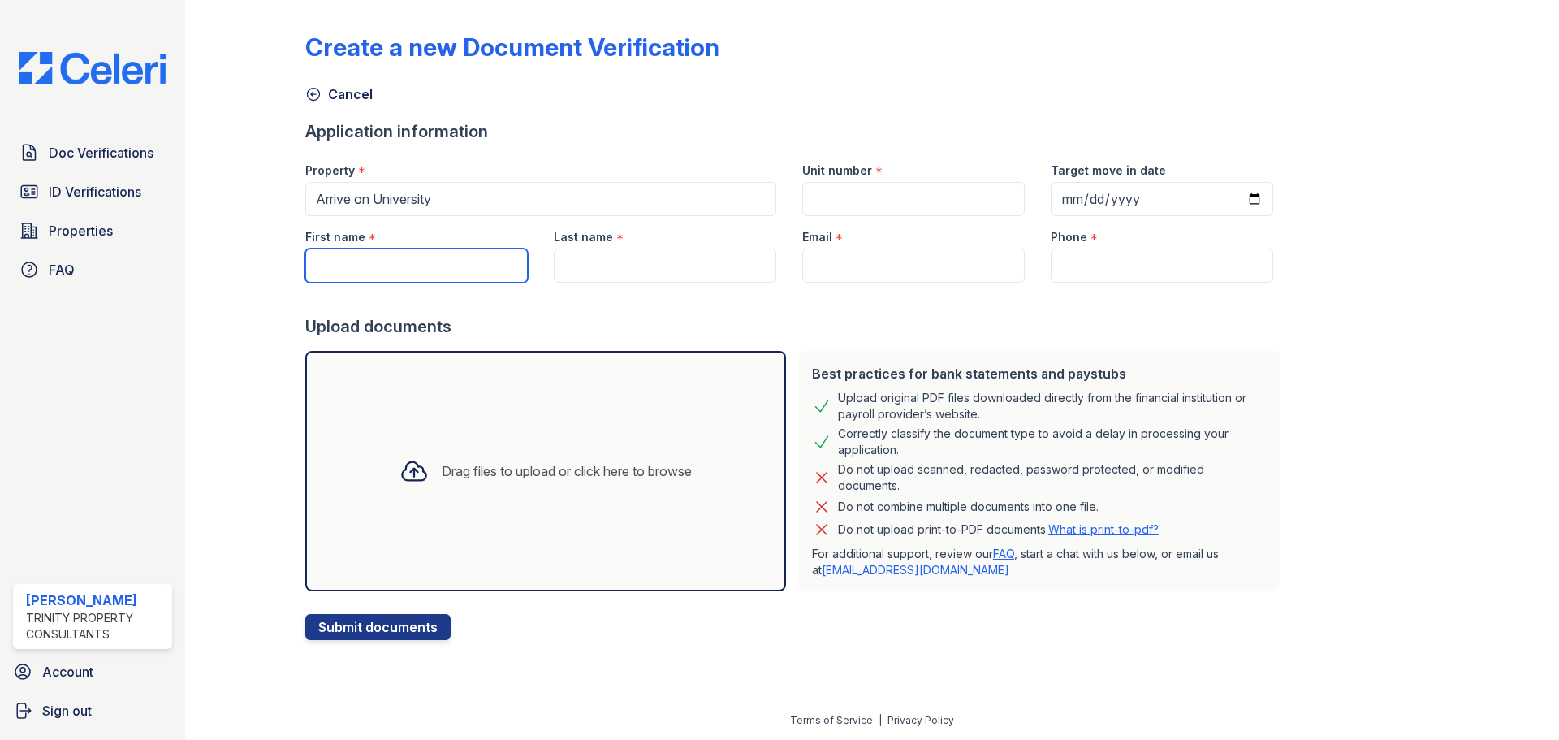
click at [421, 277] on input "First name" at bounding box center [416, 265] width 222 height 34
type input "[PERSON_NAME]"
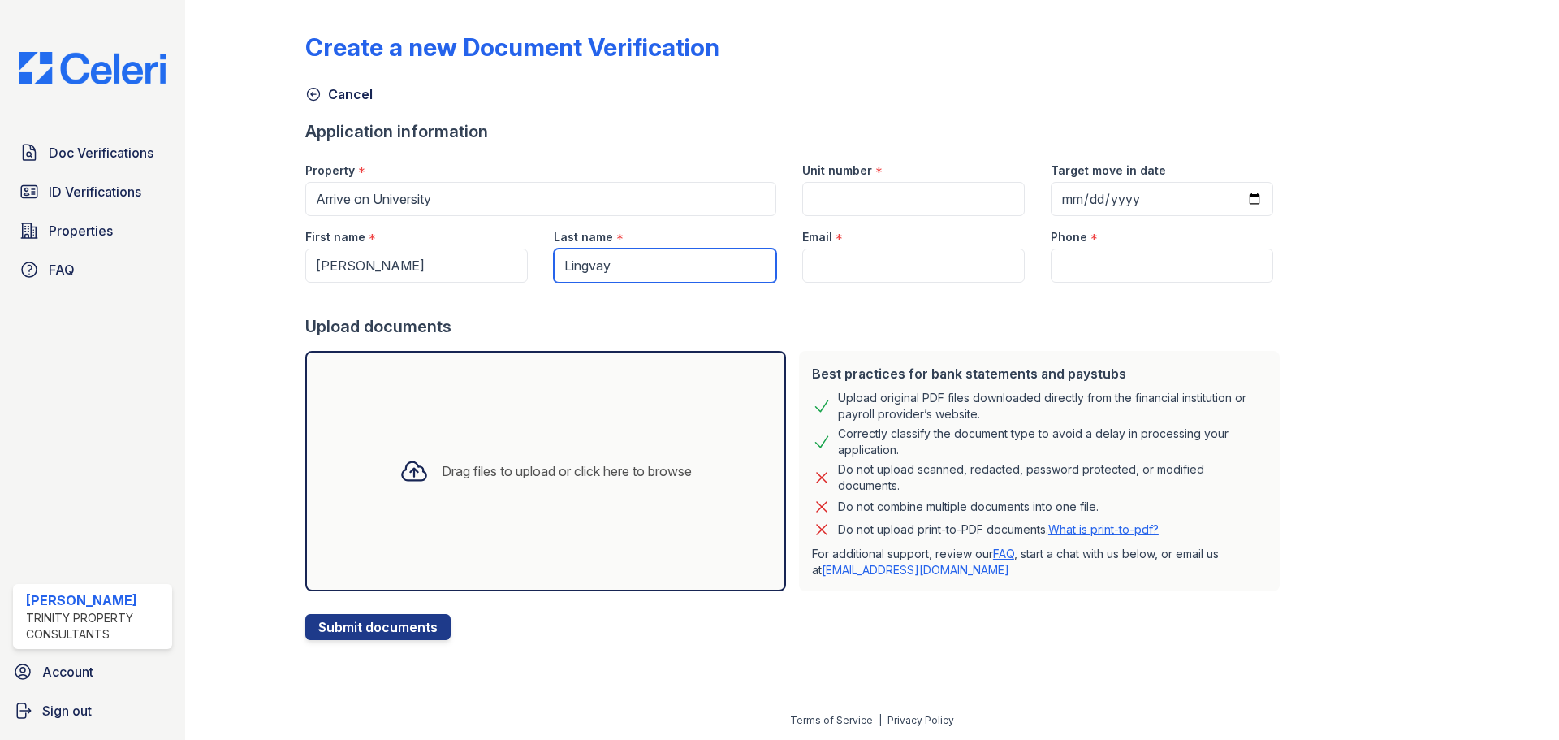
type input "Lingvay"
click at [900, 254] on input "Email" at bounding box center [913, 265] width 222 height 34
paste input "[EMAIL_ADDRESS][DOMAIN_NAME]"
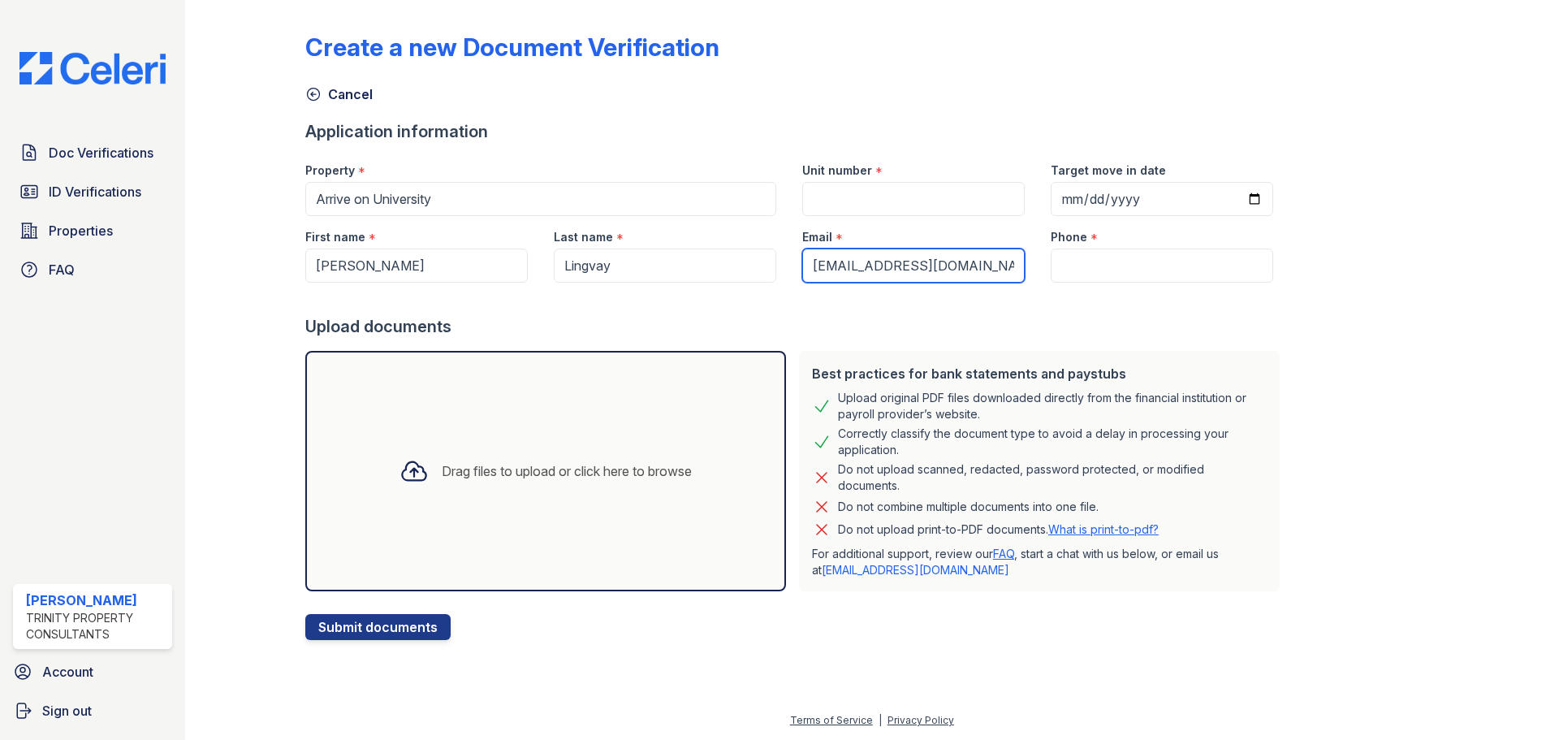
type input "[EMAIL_ADDRESS][DOMAIN_NAME]"
click at [884, 195] on input "Unit number" at bounding box center [913, 199] width 222 height 34
type input "917"
click at [1135, 256] on input "Phone" at bounding box center [1162, 265] width 222 height 34
paste input "[PHONE_NUMBER]"
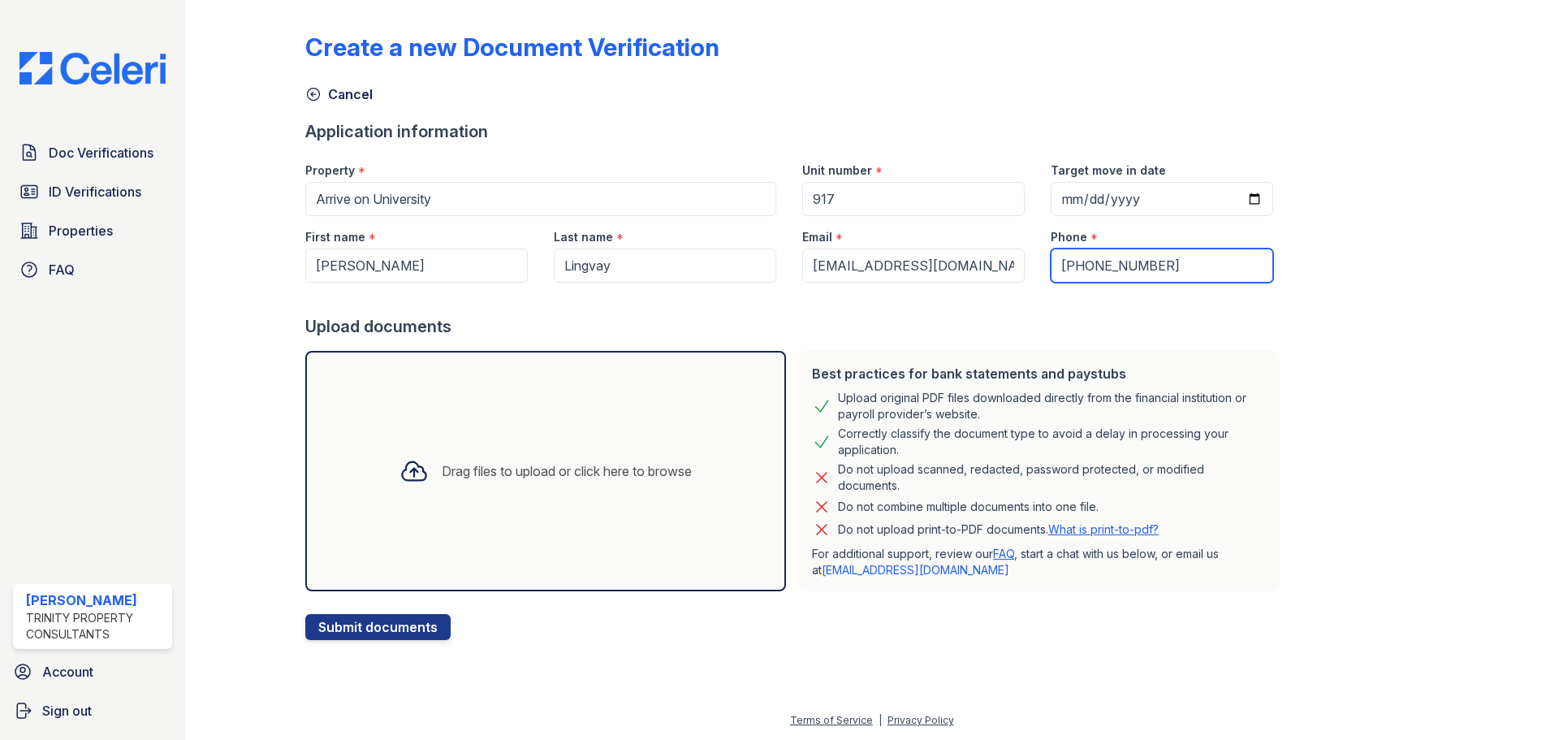
type input "[PHONE_NUMBER]"
click at [1243, 196] on input "Target move in date" at bounding box center [1162, 199] width 222 height 34
click at [1239, 193] on input "Target move in date" at bounding box center [1162, 199] width 222 height 34
type input "[DATE]"
click at [559, 490] on div "Drag files to upload or click here to browse" at bounding box center [545, 470] width 318 height 55
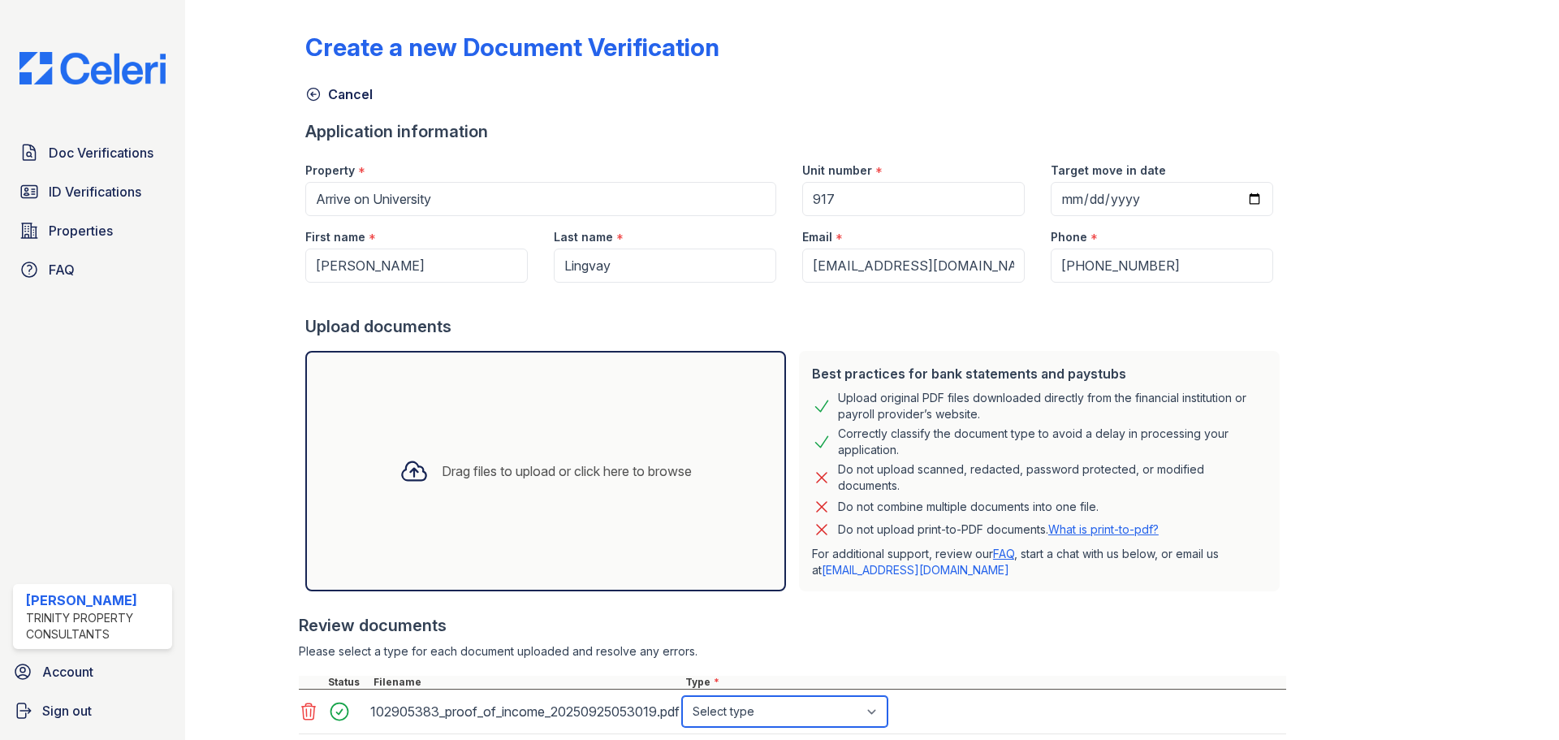
click at [779, 707] on select "Select type Paystub Bank Statement Offer Letter Tax Documents Benefit Award Let…" at bounding box center [784, 711] width 205 height 31
select select "paystub"
click at [682, 696] on select "Select type Paystub Bank Statement Offer Letter Tax Documents Benefit Award Let…" at bounding box center [784, 711] width 205 height 31
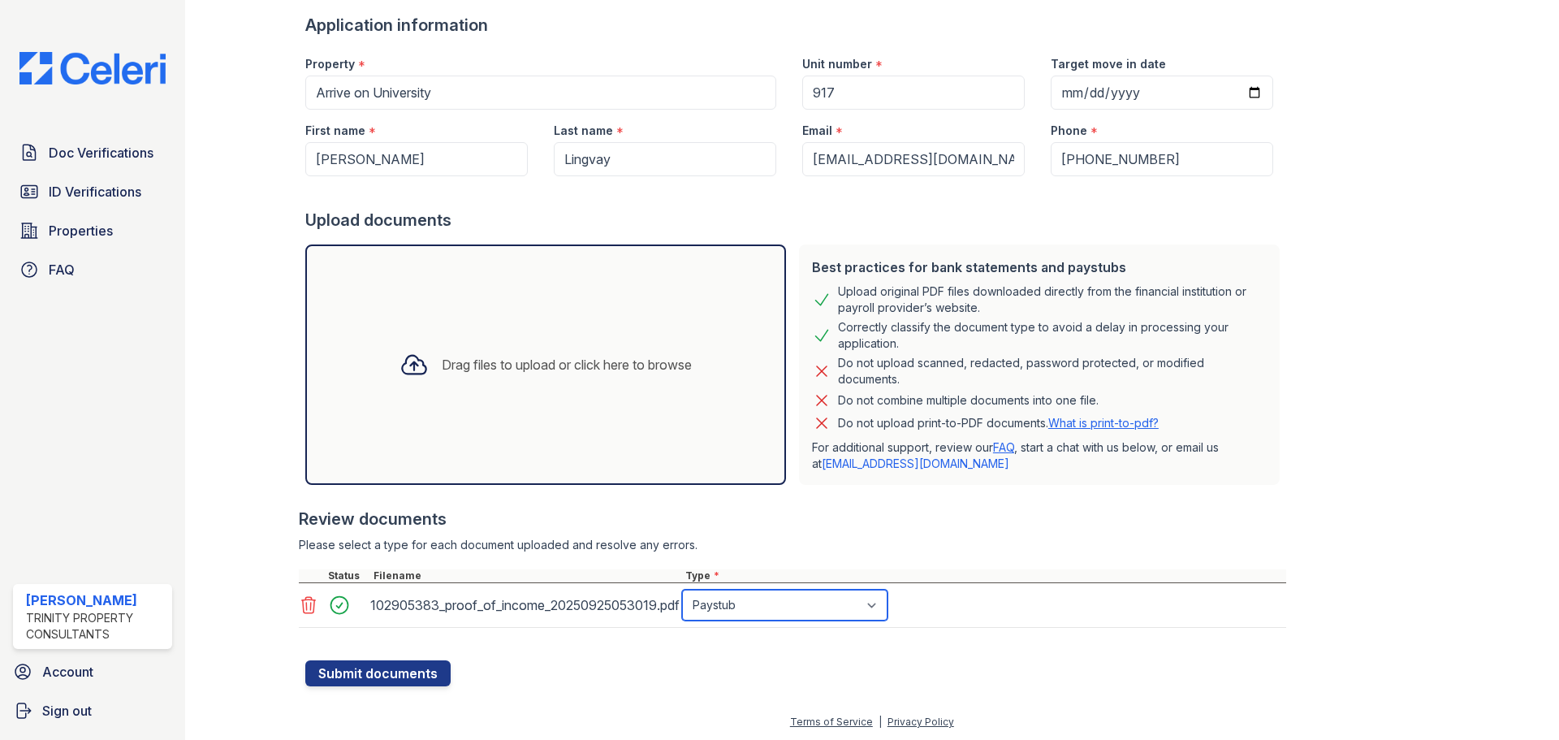
scroll to position [108, 0]
click at [371, 676] on button "Submit documents" at bounding box center [377, 671] width 145 height 26
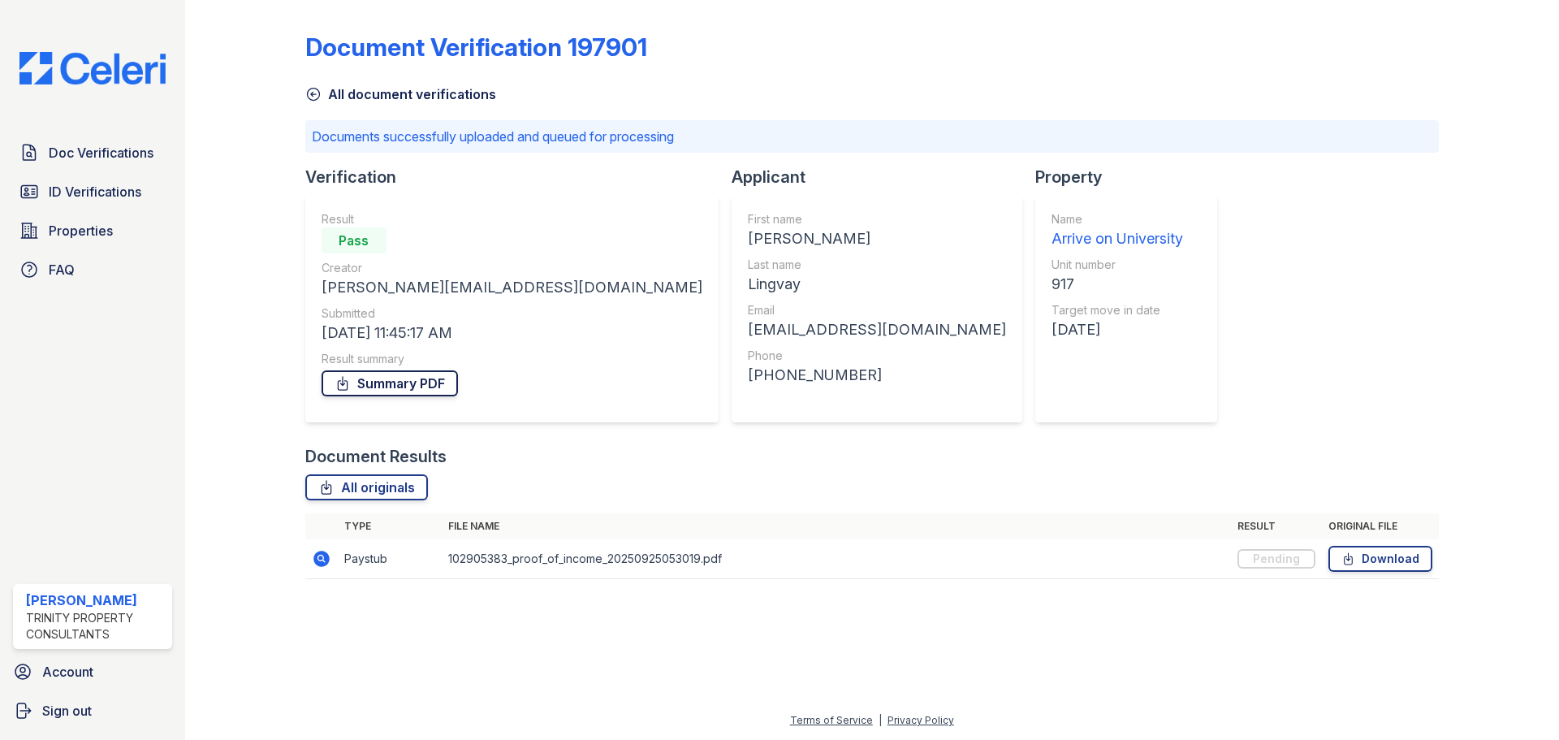
click at [429, 384] on link "Summary PDF" at bounding box center [390, 383] width 136 height 26
